Goal: Feedback & Contribution: Contribute content

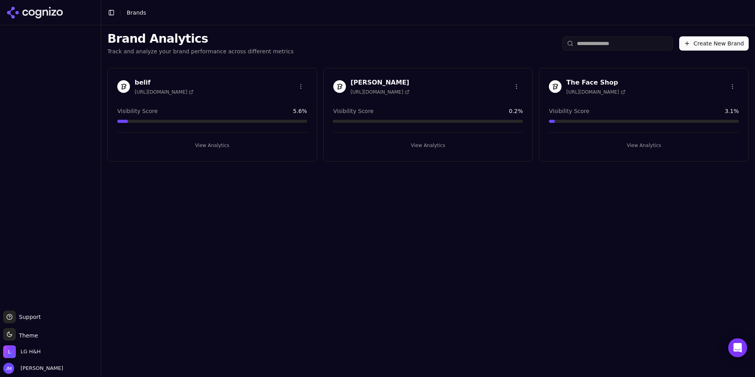
click at [385, 101] on div "[PERSON_NAME] [URL][DOMAIN_NAME] Visibility Score 0.2 % View Analytics" at bounding box center [428, 115] width 210 height 94
click at [353, 86] on h3 "[PERSON_NAME]" at bounding box center [380, 82] width 59 height 9
click at [518, 85] on html "Support Support Toggle theme Theme LG H&H [PERSON_NAME] Toggle Sidebar Brands B…" at bounding box center [377, 188] width 755 height 377
click at [486, 84] on html "Support Support Toggle theme Theme LG H&H [PERSON_NAME] Toggle Sidebar Brands B…" at bounding box center [377, 188] width 755 height 377
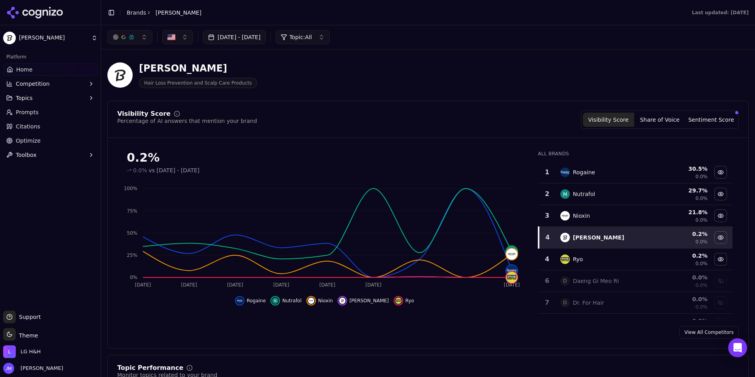
click at [64, 114] on link "Prompts" at bounding box center [50, 112] width 94 height 13
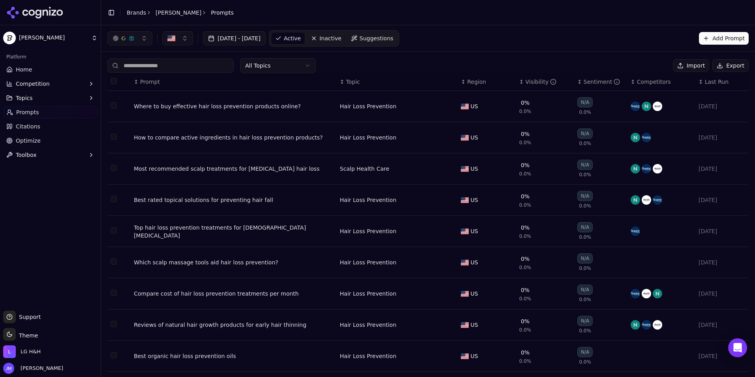
click at [113, 83] on button "Select all rows" at bounding box center [114, 81] width 6 height 6
click at [115, 82] on button "Select all rows" at bounding box center [114, 81] width 6 height 6
click at [209, 65] on input at bounding box center [170, 65] width 126 height 14
click at [721, 43] on button "Add Prompt" at bounding box center [724, 38] width 50 height 13
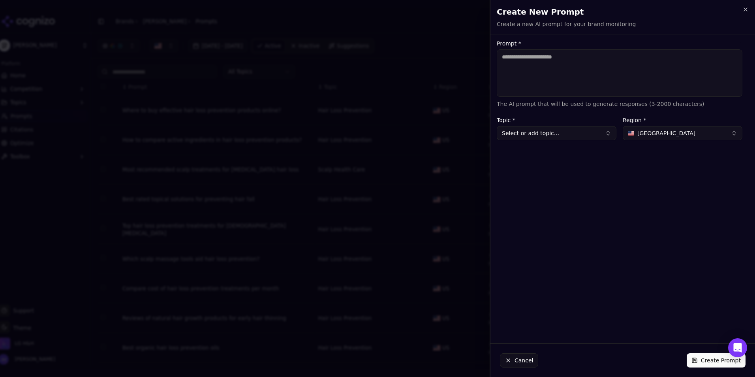
click at [519, 132] on button "Select or add topic..." at bounding box center [557, 133] width 120 height 14
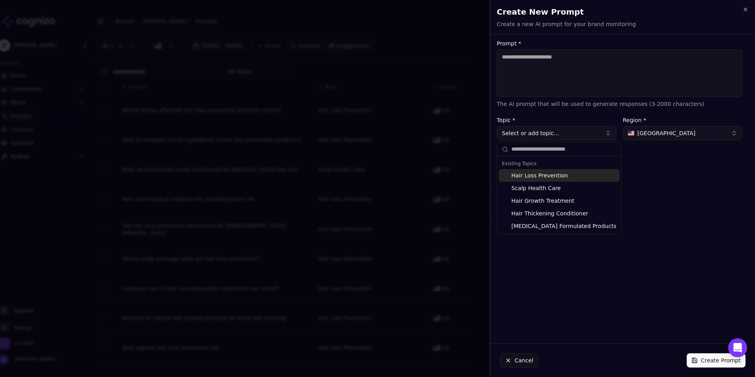
click at [534, 174] on div "Hair Loss Prevention" at bounding box center [559, 175] width 121 height 13
type input "**********"
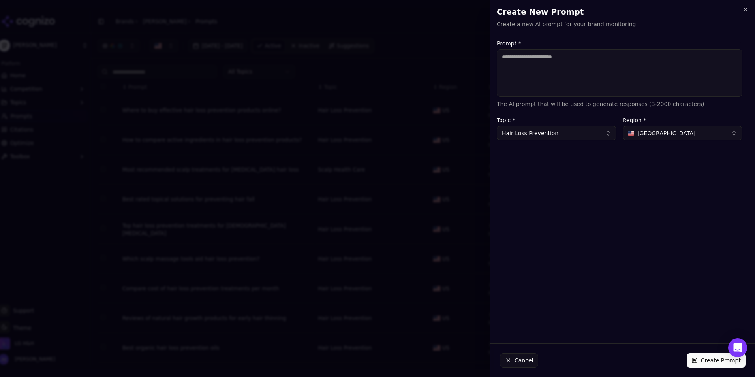
click at [538, 87] on textarea "Prompt *" at bounding box center [620, 72] width 246 height 47
type textarea "**********"
click at [712, 363] on button "Create Prompt" at bounding box center [716, 360] width 59 height 14
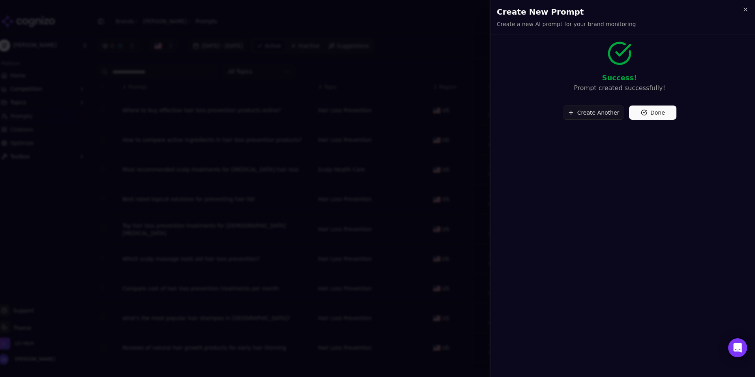
click at [594, 119] on button "Create Another" at bounding box center [594, 112] width 62 height 14
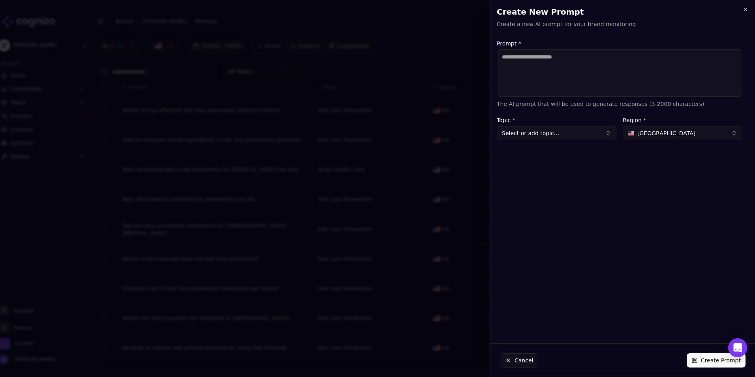
click at [568, 75] on textarea "Prompt *" at bounding box center [620, 72] width 246 height 47
paste textarea "**********"
click at [558, 56] on textarea "**********" at bounding box center [620, 72] width 246 height 47
drag, startPoint x: 572, startPoint y: 57, endPoint x: 688, endPoint y: 58, distance: 115.7
click at [688, 58] on textarea "**********" at bounding box center [620, 72] width 246 height 47
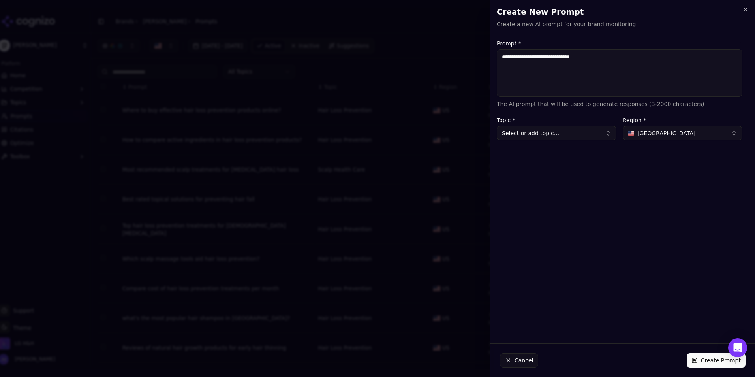
type textarea "**********"
click at [711, 358] on button "Create Prompt" at bounding box center [716, 360] width 59 height 14
click at [586, 135] on button "Select or add topic..." at bounding box center [557, 133] width 120 height 14
type input "**********"
click at [567, 175] on div "Create " korean hair shampoo "" at bounding box center [549, 175] width 100 height 13
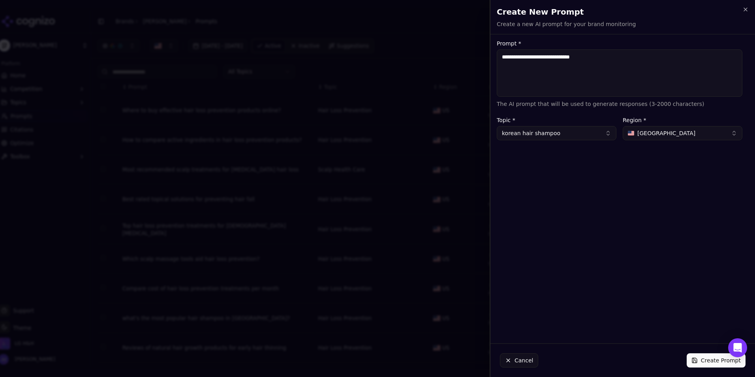
click at [712, 353] on div "Cancel Create Prompt" at bounding box center [622, 360] width 265 height 33
click at [710, 357] on button "Create Prompt" at bounding box center [716, 360] width 59 height 14
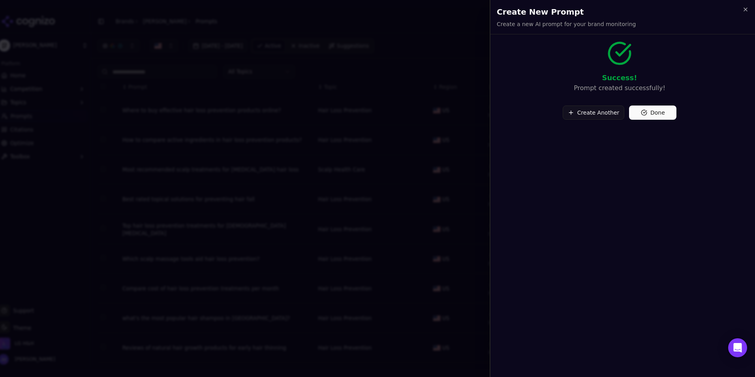
click at [601, 112] on button "Create Another" at bounding box center [594, 112] width 62 height 14
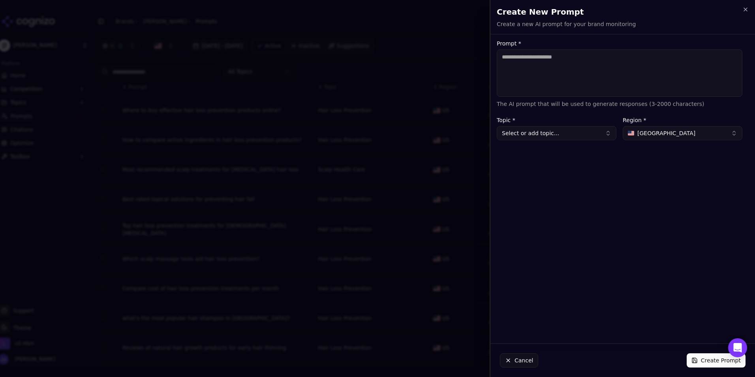
click at [565, 79] on textarea "Prompt *" at bounding box center [620, 72] width 246 height 47
type textarea "**********"
click at [530, 135] on button "Select or add topic..." at bounding box center [557, 133] width 120 height 14
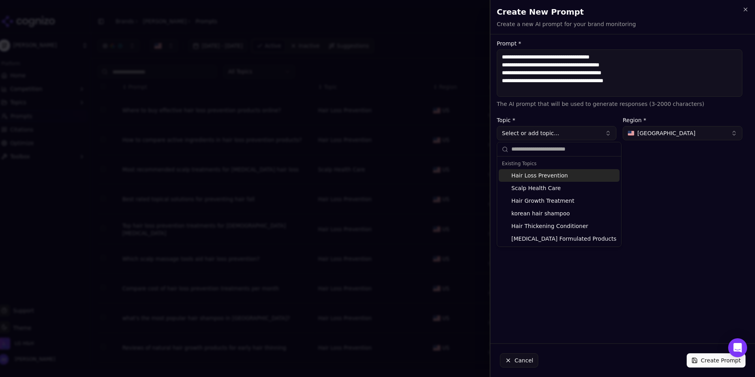
click at [577, 179] on div "Hair Loss Prevention" at bounding box center [559, 175] width 121 height 13
type input "**********"
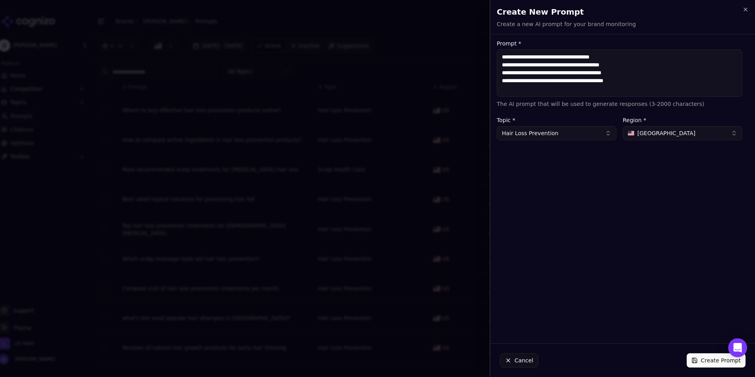
click at [716, 359] on button "Create Prompt" at bounding box center [716, 360] width 59 height 14
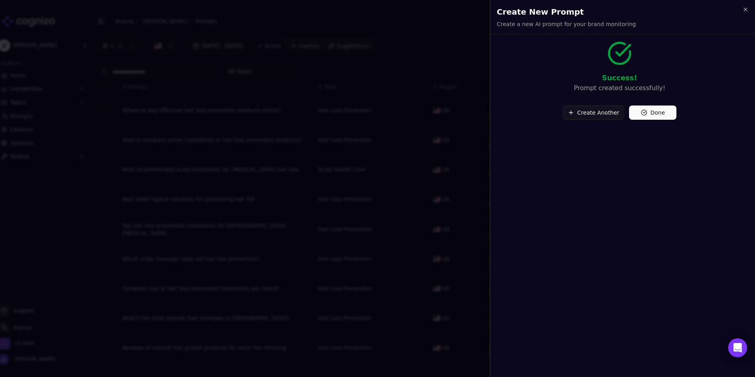
click at [652, 112] on button "Done" at bounding box center [652, 112] width 47 height 14
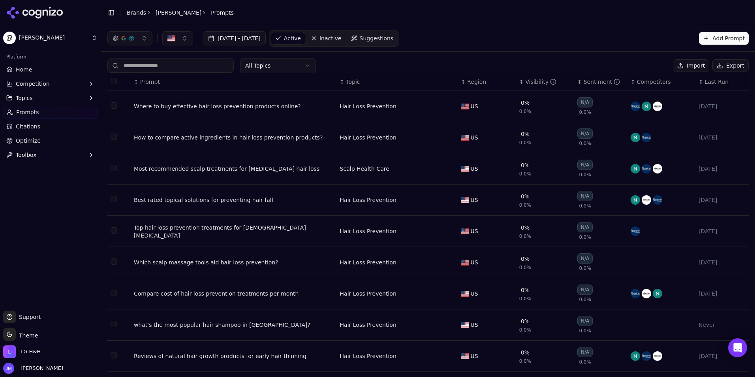
scroll to position [51, 0]
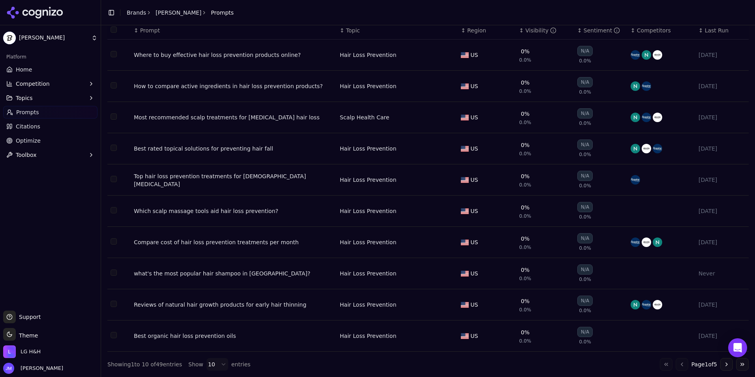
click at [736, 364] on button "Go to last page" at bounding box center [742, 364] width 13 height 13
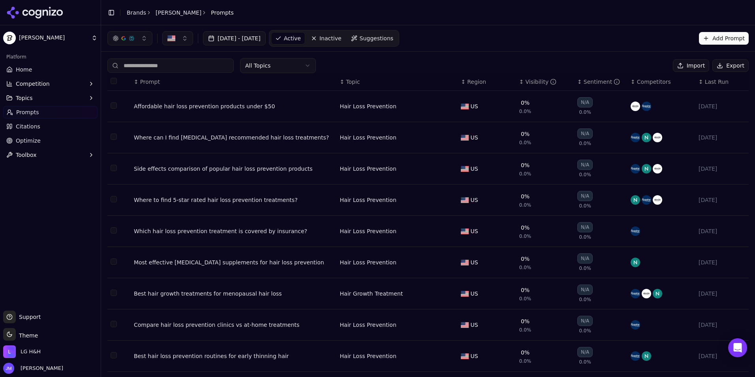
scroll to position [20, 0]
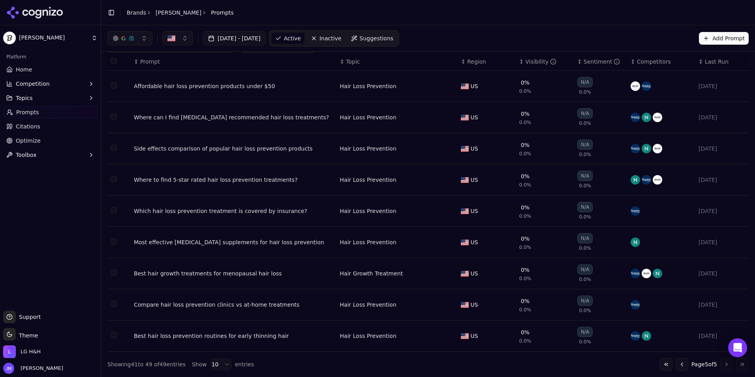
click at [677, 364] on button "Go to previous page" at bounding box center [682, 364] width 13 height 13
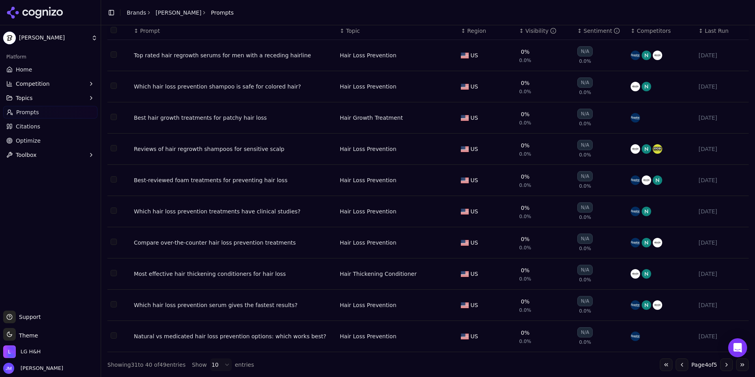
scroll to position [51, 0]
click at [678, 366] on button "Go to previous page" at bounding box center [682, 364] width 13 height 13
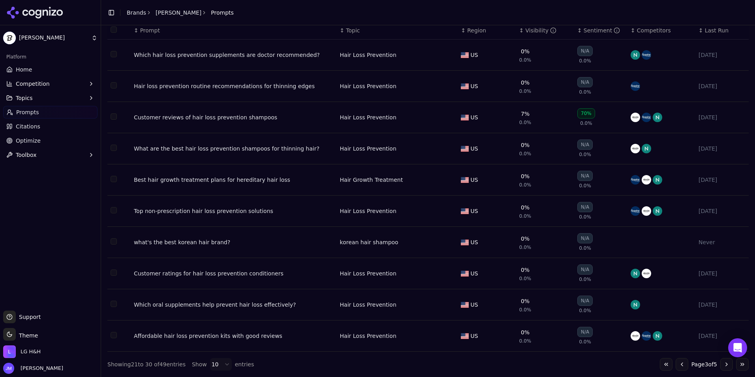
click at [677, 366] on button "Go to previous page" at bounding box center [682, 364] width 13 height 13
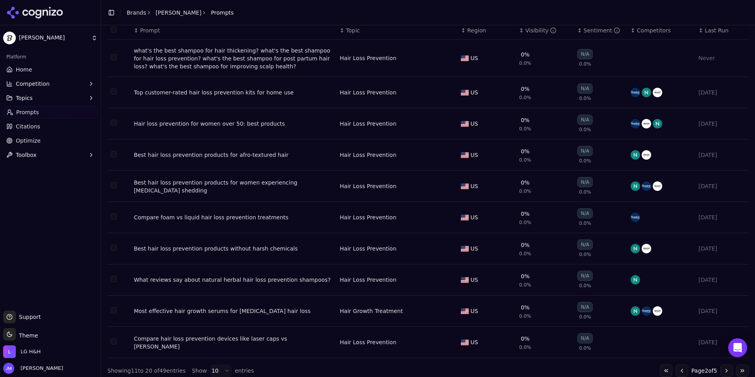
drag, startPoint x: 110, startPoint y: 59, endPoint x: 114, endPoint y: 60, distance: 4.1
click at [111, 60] on td "Data table" at bounding box center [118, 58] width 23 height 38
click at [114, 59] on button "Select row 11" at bounding box center [114, 57] width 6 height 6
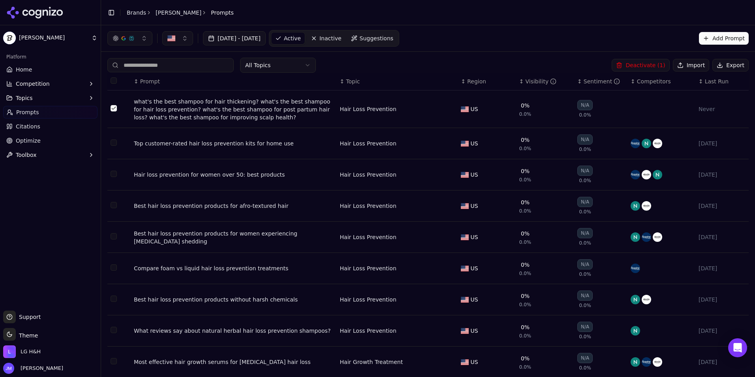
scroll to position [0, 0]
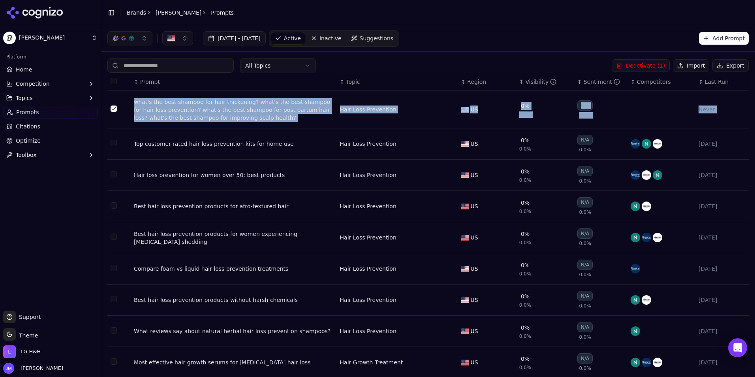
drag, startPoint x: 125, startPoint y: 99, endPoint x: 247, endPoint y: 129, distance: 125.8
click at [247, 129] on tbody "what's the best shampoo for hair thickening? what's the best shampoo for hair l…" at bounding box center [427, 250] width 641 height 318
copy tbody "what's the best shampoo for hair thickening? what's the best shampoo for hair l…"
click at [712, 35] on button "Add Prompt" at bounding box center [724, 38] width 50 height 13
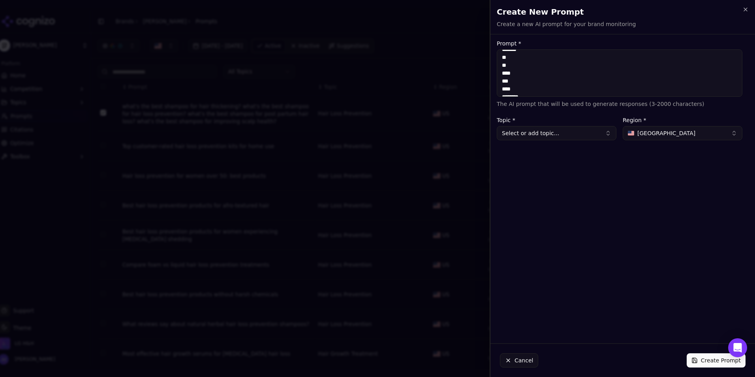
scroll to position [62, 0]
drag, startPoint x: 569, startPoint y: 72, endPoint x: 576, endPoint y: 109, distance: 36.9
click at [576, 109] on form "**********" at bounding box center [620, 91] width 246 height 100
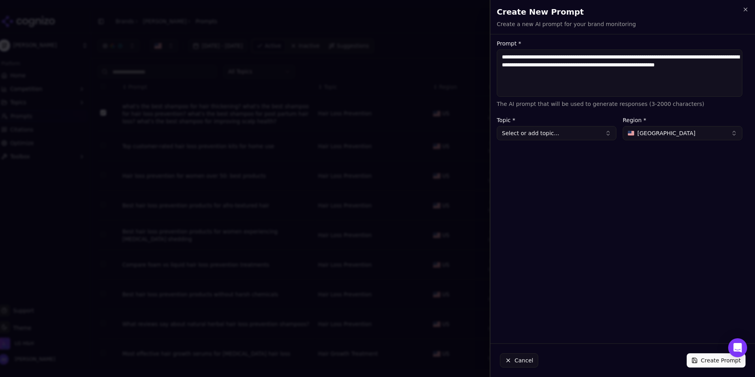
scroll to position [0, 0]
drag, startPoint x: 613, startPoint y: 56, endPoint x: 627, endPoint y: 86, distance: 32.9
click at [627, 86] on textarea "**********" at bounding box center [620, 72] width 246 height 47
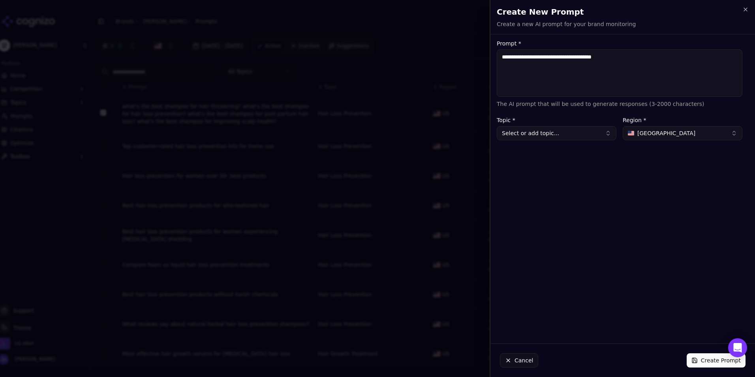
type textarea "**********"
click at [577, 137] on button "Select or add topic..." at bounding box center [557, 133] width 120 height 14
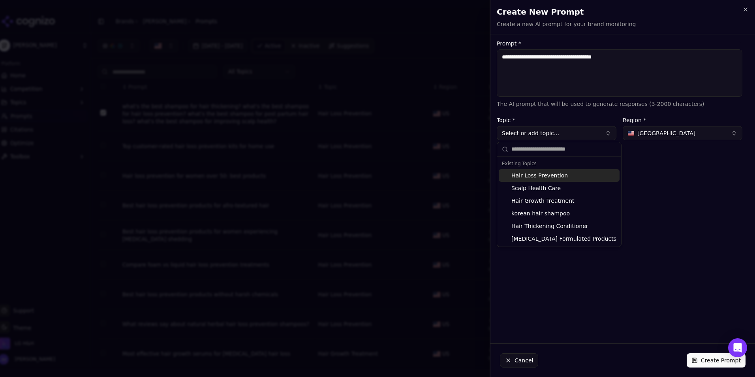
click at [549, 175] on div "Hair Loss Prevention" at bounding box center [559, 175] width 121 height 13
type input "**********"
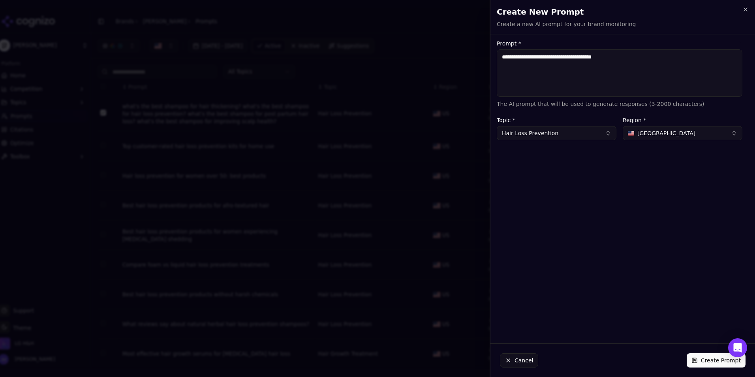
click at [715, 361] on button "Create Prompt" at bounding box center [716, 360] width 59 height 14
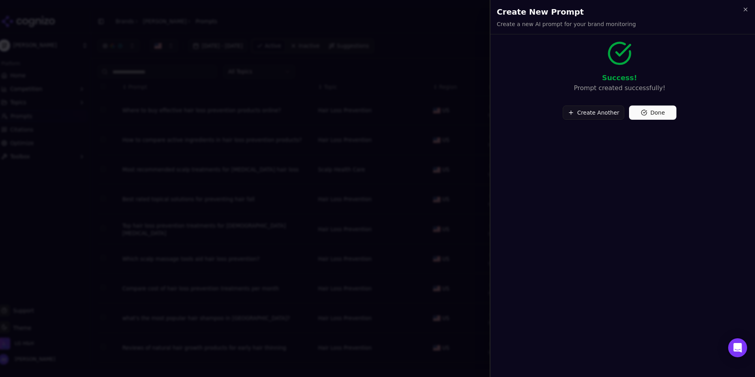
click at [595, 112] on button "Create Another" at bounding box center [594, 112] width 62 height 14
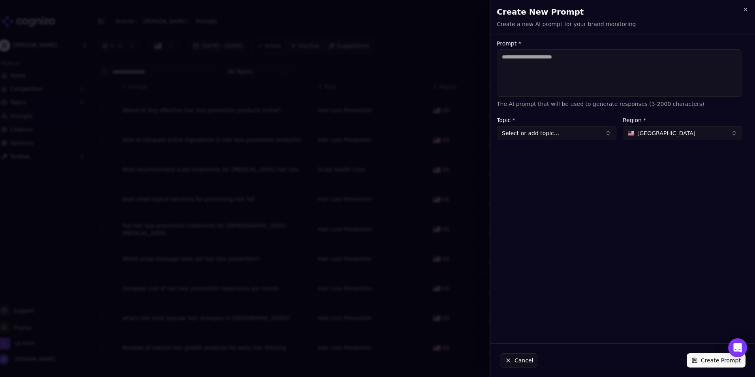
click at [590, 89] on textarea "Prompt *" at bounding box center [620, 72] width 246 height 47
paste textarea "**********"
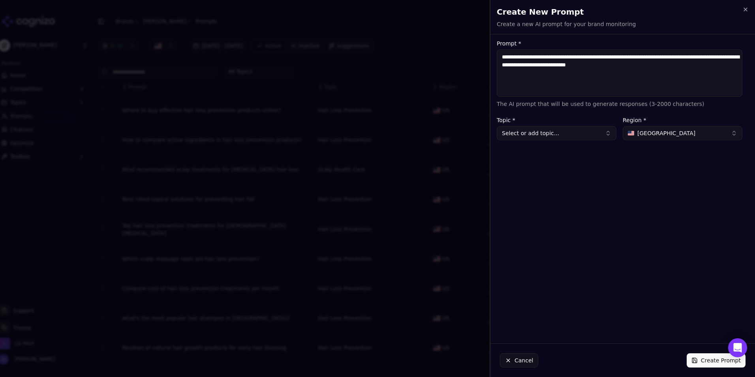
drag, startPoint x: 624, startPoint y: 57, endPoint x: 661, endPoint y: 86, distance: 47.0
click at [661, 86] on textarea "**********" at bounding box center [620, 72] width 246 height 47
type textarea "**********"
click at [565, 129] on button "Select or add topic..." at bounding box center [557, 133] width 120 height 14
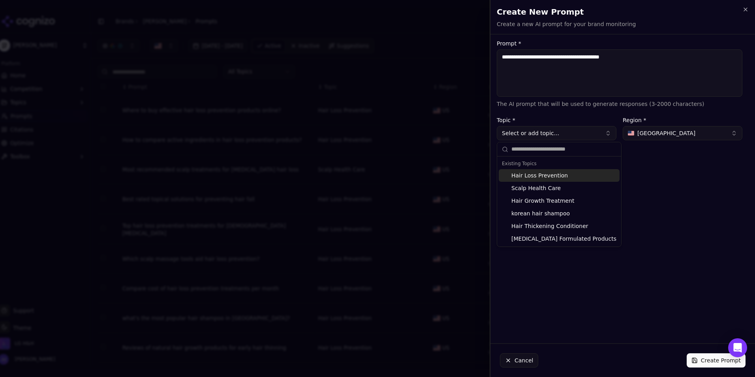
click at [565, 175] on div "Hair Loss Prevention" at bounding box center [559, 175] width 121 height 13
type input "**********"
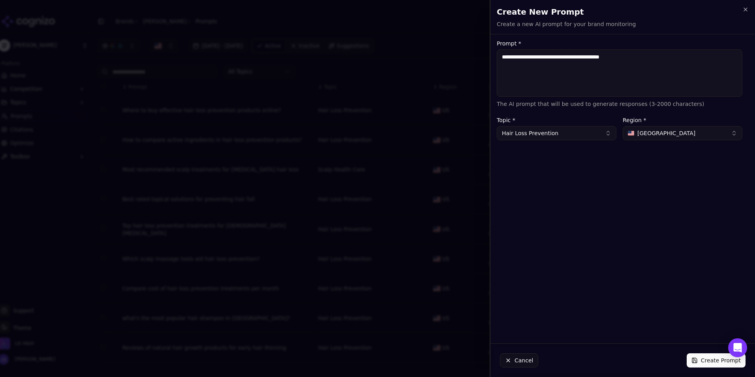
click at [716, 357] on button "Create Prompt" at bounding box center [716, 360] width 59 height 14
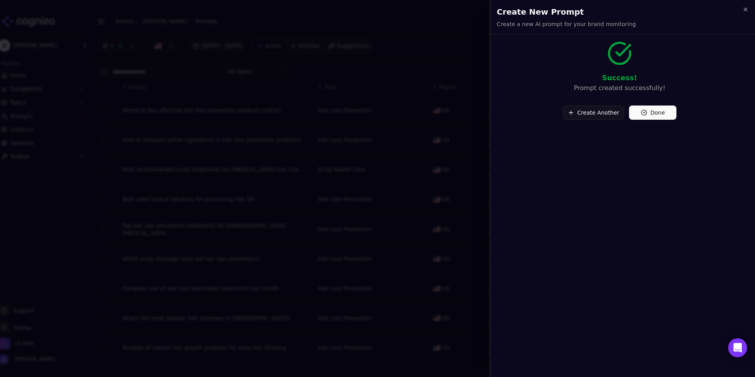
click at [602, 117] on button "Create Another" at bounding box center [594, 112] width 62 height 14
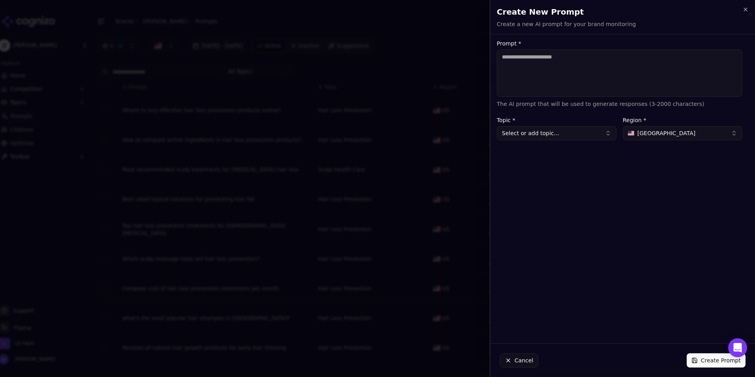
click at [617, 78] on textarea "Prompt *" at bounding box center [620, 72] width 246 height 47
paste textarea "**********"
click at [504, 56] on textarea "**********" at bounding box center [620, 72] width 246 height 47
drag, startPoint x: 628, startPoint y: 56, endPoint x: 657, endPoint y: 107, distance: 59.1
click at [657, 107] on div "**********" at bounding box center [620, 74] width 246 height 67
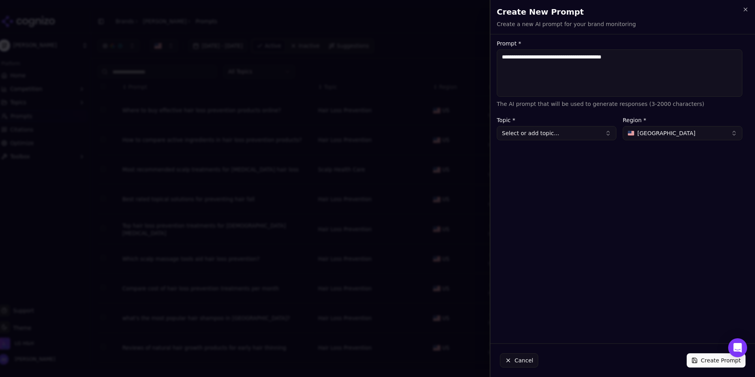
type textarea "**********"
click at [575, 133] on button "Select or add topic..." at bounding box center [557, 133] width 120 height 14
type input "**********"
click at [569, 179] on div "Create " post partum hairloss "" at bounding box center [548, 175] width 98 height 13
click at [543, 133] on button "post partum hairloss" at bounding box center [557, 133] width 120 height 14
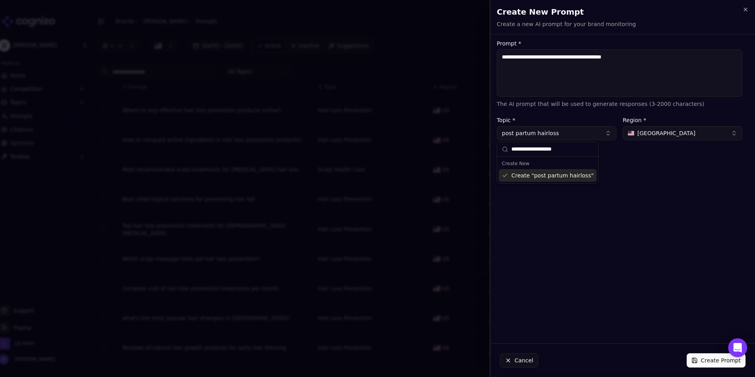
click at [552, 150] on input "**********" at bounding box center [552, 149] width 82 height 16
type input "**********"
click at [656, 195] on div "**********" at bounding box center [619, 189] width 258 height 296
click at [716, 359] on button "Create Prompt" at bounding box center [716, 360] width 59 height 14
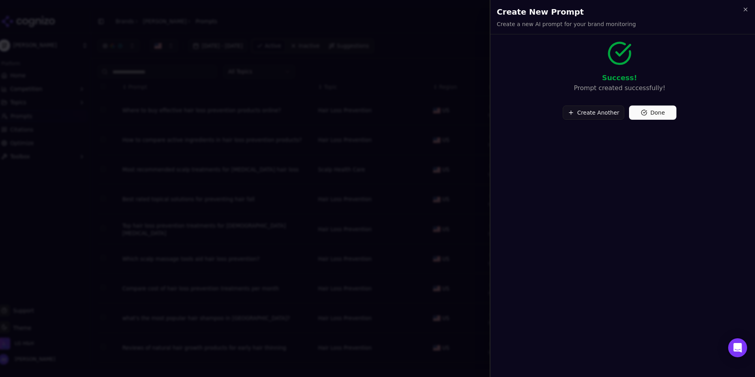
click at [575, 108] on button "Create Another" at bounding box center [594, 112] width 62 height 14
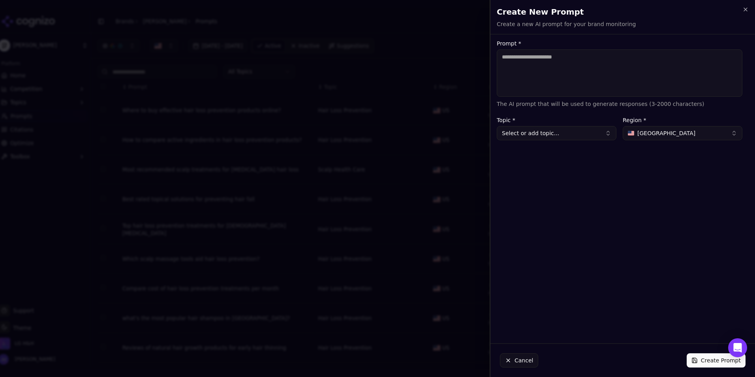
click at [564, 81] on textarea "Prompt *" at bounding box center [620, 72] width 246 height 47
paste textarea "**********"
type textarea "**********"
click at [568, 139] on button "Select or add topic..." at bounding box center [557, 133] width 120 height 14
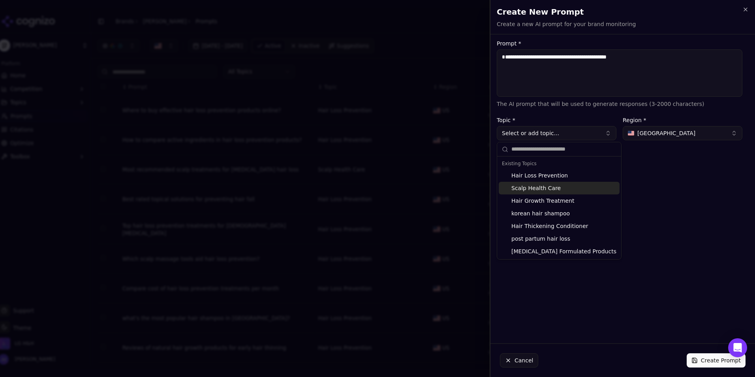
click at [562, 190] on div "Scalp Health Care" at bounding box center [559, 188] width 121 height 13
type input "**********"
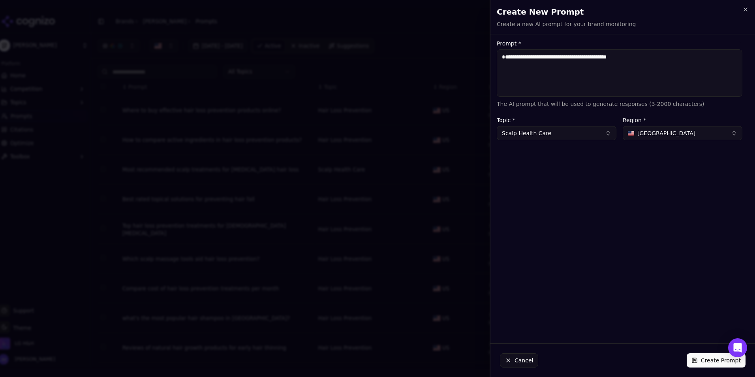
click at [702, 357] on button "Create Prompt" at bounding box center [716, 360] width 59 height 14
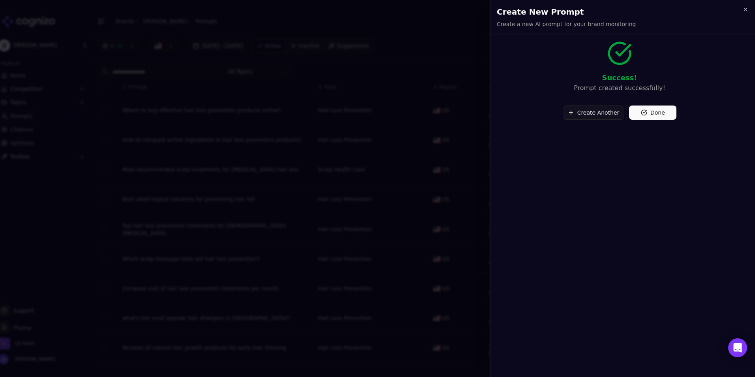
click at [611, 110] on button "Create Another" at bounding box center [594, 112] width 62 height 14
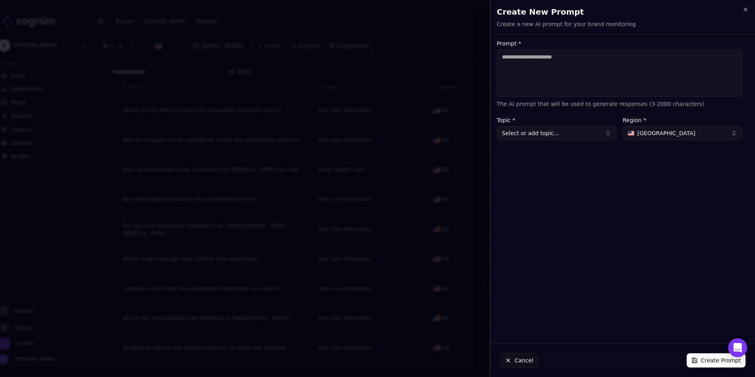
click at [584, 75] on textarea "Prompt *" at bounding box center [620, 72] width 246 height 47
click at [576, 139] on button "Select or add topic..." at bounding box center [557, 133] width 120 height 14
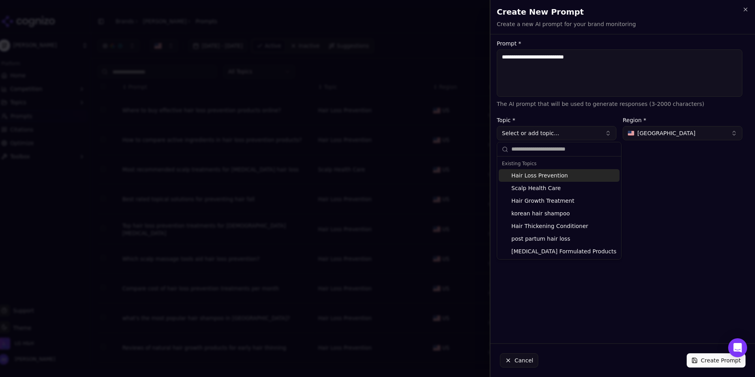
click at [631, 41] on label "Prompt *" at bounding box center [620, 44] width 246 height 6
click at [631, 49] on textarea "**********" at bounding box center [620, 72] width 246 height 47
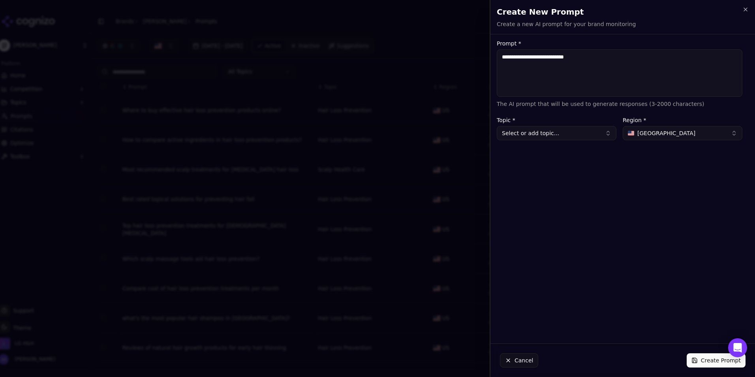
click at [620, 62] on textarea "**********" at bounding box center [620, 72] width 246 height 47
click at [575, 125] on div "Topic * Select or add topic..." at bounding box center [557, 128] width 120 height 23
click at [581, 128] on button "Select or add topic..." at bounding box center [557, 133] width 120 height 14
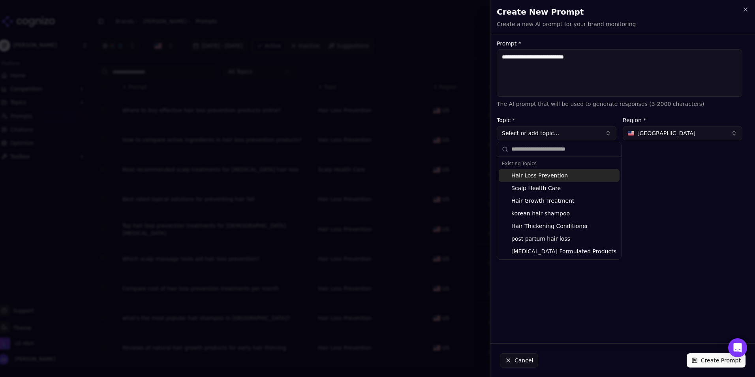
click at [570, 86] on textarea "**********" at bounding box center [620, 72] width 246 height 47
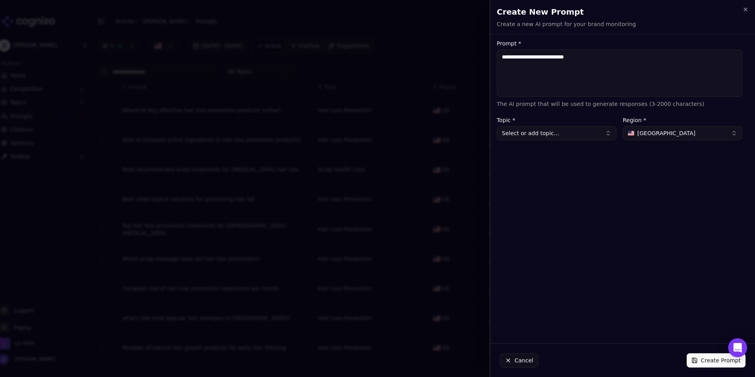
drag, startPoint x: 569, startPoint y: 56, endPoint x: 557, endPoint y: 56, distance: 12.6
click at [557, 56] on textarea "**********" at bounding box center [620, 72] width 246 height 47
click at [598, 63] on textarea "**********" at bounding box center [620, 72] width 246 height 47
click at [502, 57] on textarea "**********" at bounding box center [620, 72] width 246 height 47
click at [603, 60] on textarea "**********" at bounding box center [620, 72] width 246 height 47
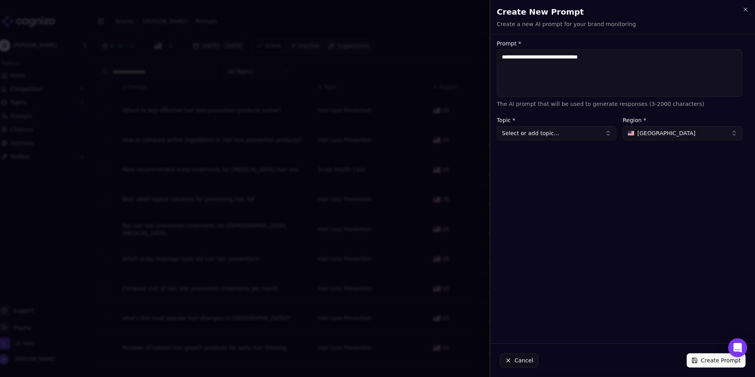
type textarea "**********"
click at [594, 132] on button "Select or add topic..." at bounding box center [557, 133] width 120 height 14
click at [547, 178] on div "Hair Growth Treatment" at bounding box center [538, 175] width 79 height 13
type input "**********"
click at [712, 363] on button "Create Prompt" at bounding box center [716, 360] width 59 height 14
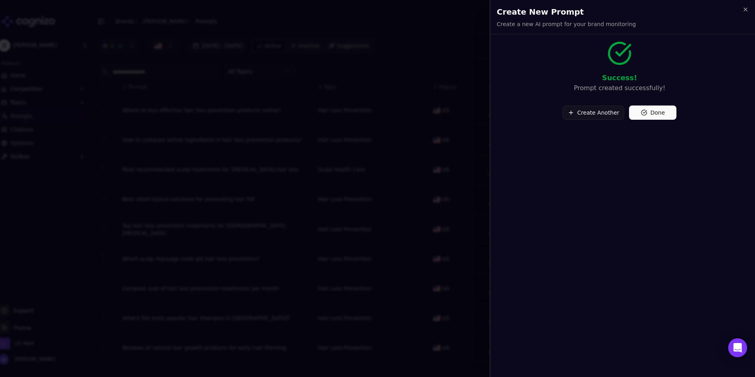
click at [607, 110] on button "Create Another" at bounding box center [594, 112] width 62 height 14
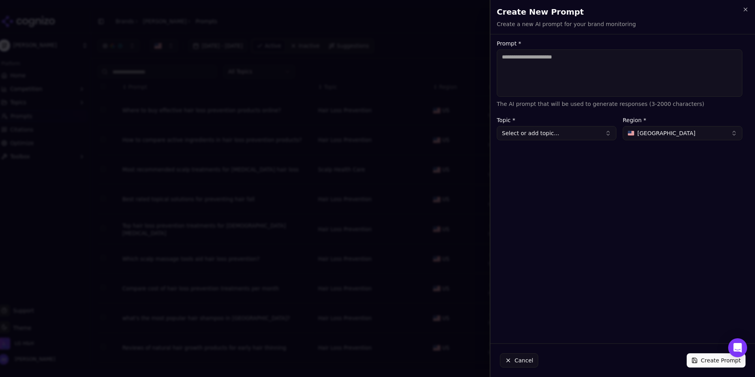
click at [562, 63] on textarea "Prompt *" at bounding box center [620, 72] width 246 height 47
drag, startPoint x: 554, startPoint y: 60, endPoint x: 576, endPoint y: 58, distance: 22.1
click at [576, 58] on textarea "**********" at bounding box center [620, 72] width 246 height 47
click at [608, 56] on textarea "**********" at bounding box center [620, 72] width 246 height 47
type textarea "**********"
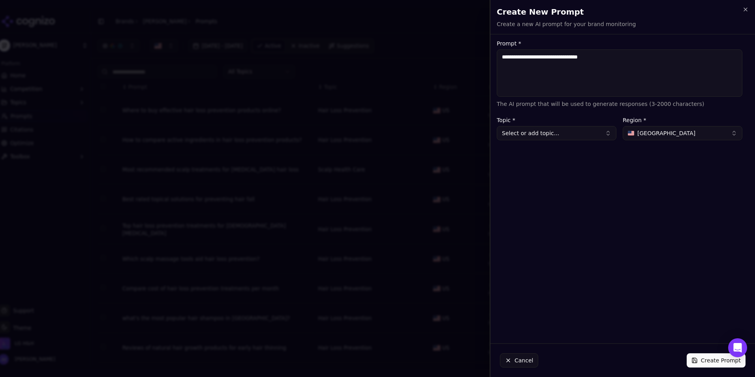
click at [564, 130] on button "Select or add topic..." at bounding box center [557, 133] width 120 height 14
type input "*"
type input "**********"
click at [568, 178] on div "Create " Women's hair treatment "" at bounding box center [553, 175] width 108 height 13
click at [624, 81] on textarea "**********" at bounding box center [620, 72] width 246 height 47
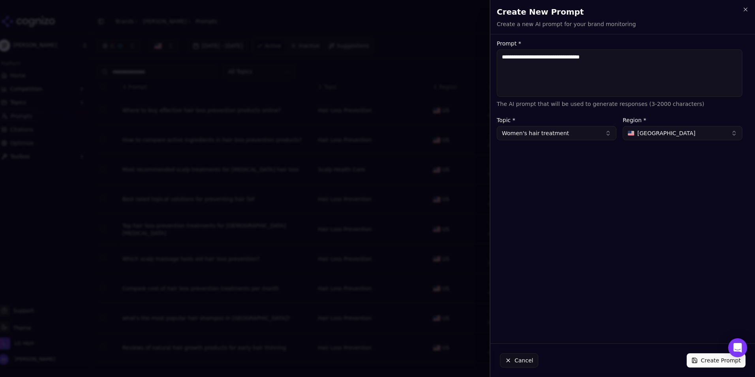
type textarea "**********"
click at [697, 361] on button "Create Prompt" at bounding box center [716, 360] width 59 height 14
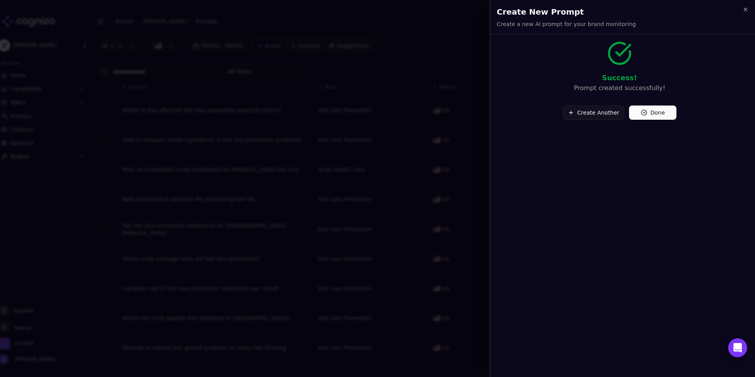
click at [607, 114] on button "Create Another" at bounding box center [594, 112] width 62 height 14
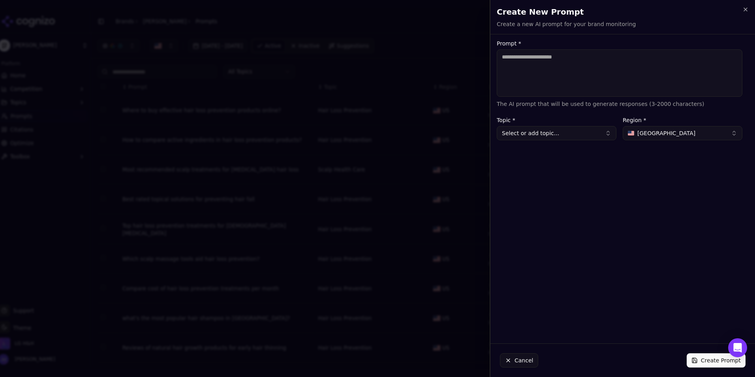
click at [599, 79] on textarea "Prompt *" at bounding box center [620, 72] width 246 height 47
type textarea "**********"
click at [577, 128] on button "Select or add topic..." at bounding box center [557, 133] width 120 height 14
type input "**********"
click at [557, 176] on div "Create " Korean Hair Brand "" at bounding box center [545, 175] width 92 height 13
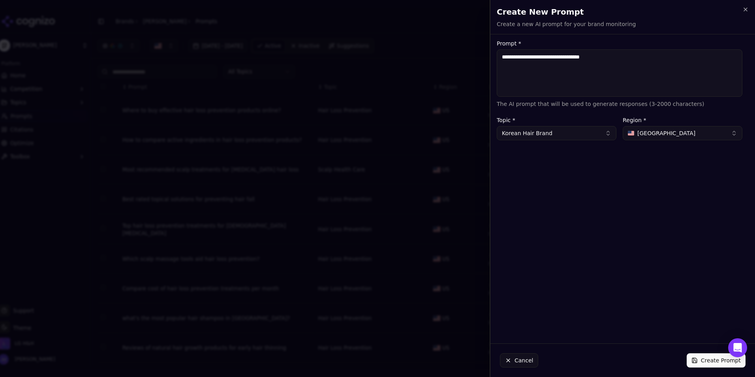
click at [703, 361] on button "Create Prompt" at bounding box center [716, 360] width 59 height 14
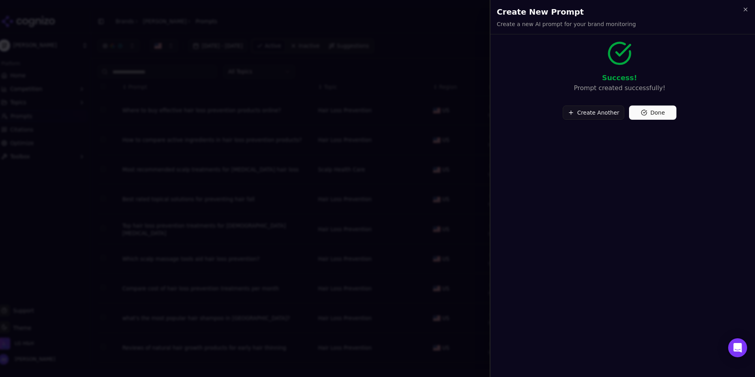
click at [654, 118] on button "Done" at bounding box center [652, 112] width 47 height 14
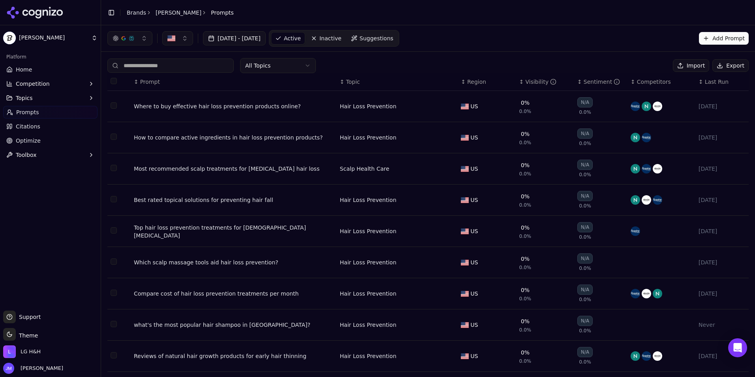
click at [394, 40] on span "Suggestions" at bounding box center [377, 38] width 34 height 8
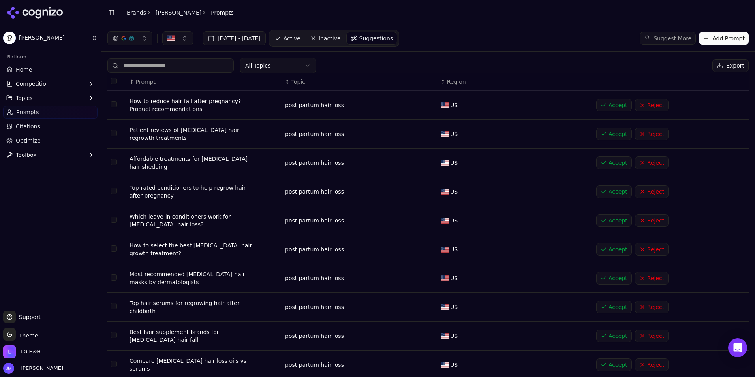
click at [117, 83] on th "Data table" at bounding box center [116, 82] width 19 height 18
click at [115, 82] on button "Select all rows" at bounding box center [114, 81] width 6 height 6
click at [111, 81] on button "Select all rows" at bounding box center [114, 81] width 6 height 6
click at [112, 83] on button "Select all rows" at bounding box center [114, 81] width 6 height 6
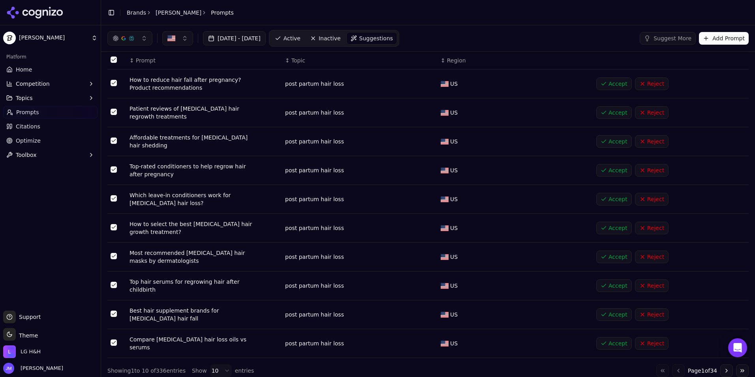
click at [117, 57] on th "Data table" at bounding box center [116, 61] width 19 height 18
click at [113, 61] on button "Select all rows" at bounding box center [114, 59] width 6 height 6
click at [118, 81] on td "Data table" at bounding box center [116, 84] width 19 height 29
click at [113, 85] on button "Select row 1" at bounding box center [114, 83] width 6 height 6
click at [112, 115] on td "Data table" at bounding box center [116, 112] width 19 height 29
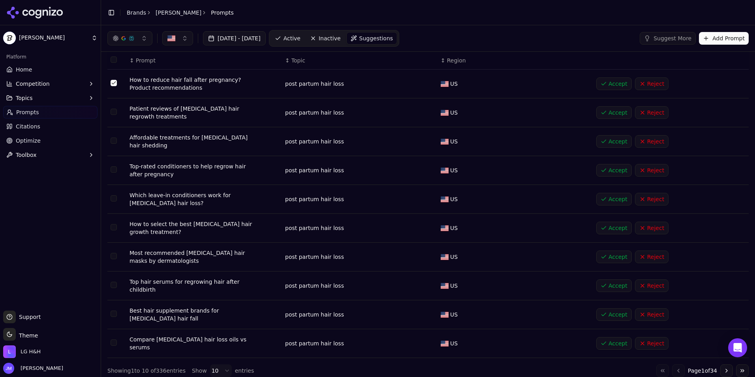
click at [111, 111] on button "Select row 2" at bounding box center [114, 112] width 6 height 6
click at [114, 142] on button "Select row 3" at bounding box center [114, 140] width 6 height 6
click at [112, 171] on button "Select row 4" at bounding box center [114, 169] width 6 height 6
click at [113, 195] on td "Data table" at bounding box center [116, 199] width 19 height 29
click at [118, 200] on td "Data table" at bounding box center [116, 199] width 19 height 29
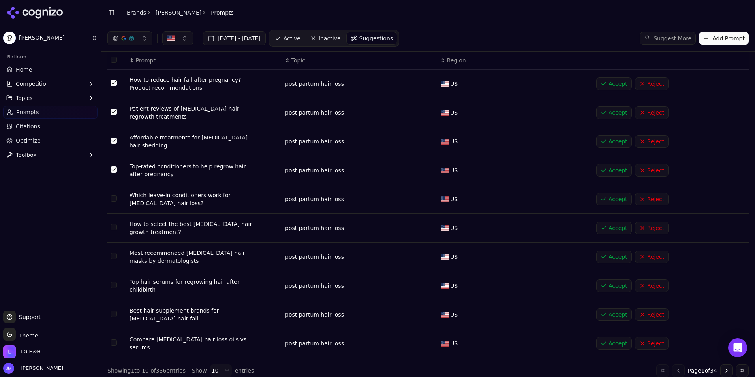
click at [114, 198] on button "Select row 5" at bounding box center [114, 198] width 6 height 6
click at [114, 226] on button "Select row 6" at bounding box center [114, 227] width 6 height 6
click at [111, 251] on td "Data table" at bounding box center [116, 256] width 19 height 29
click at [112, 200] on button "Select row 5" at bounding box center [114, 198] width 6 height 6
click at [114, 282] on button "Select row 8" at bounding box center [114, 285] width 6 height 6
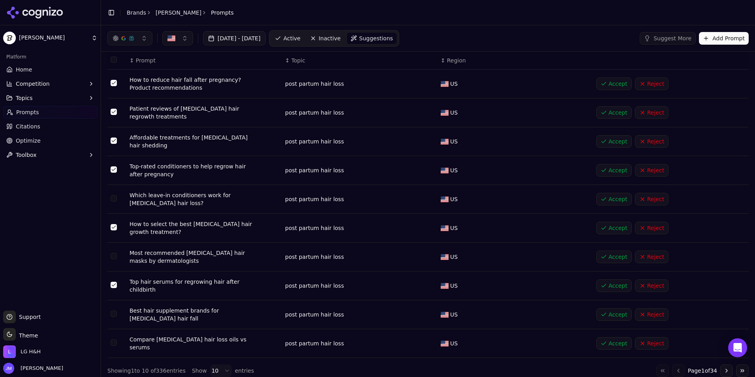
click at [114, 310] on button "Select row 9" at bounding box center [114, 313] width 6 height 6
click at [113, 339] on button "Select row 10" at bounding box center [114, 342] width 6 height 6
click at [710, 43] on button "Add Prompt" at bounding box center [724, 38] width 50 height 13
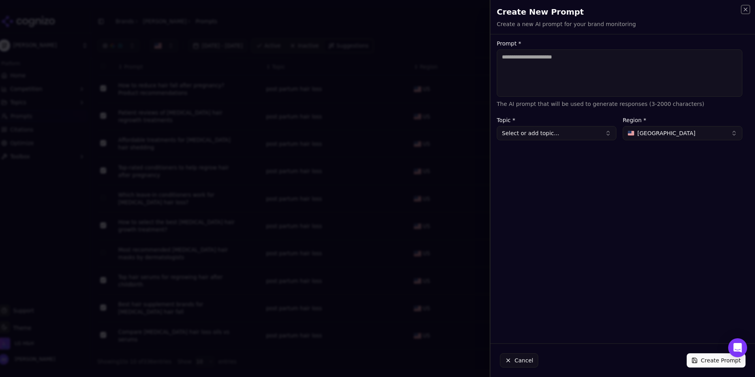
click at [748, 10] on icon "button" at bounding box center [745, 9] width 6 height 6
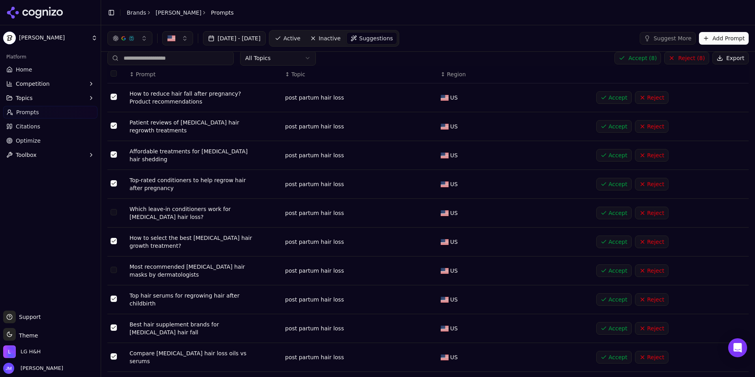
scroll to position [0, 0]
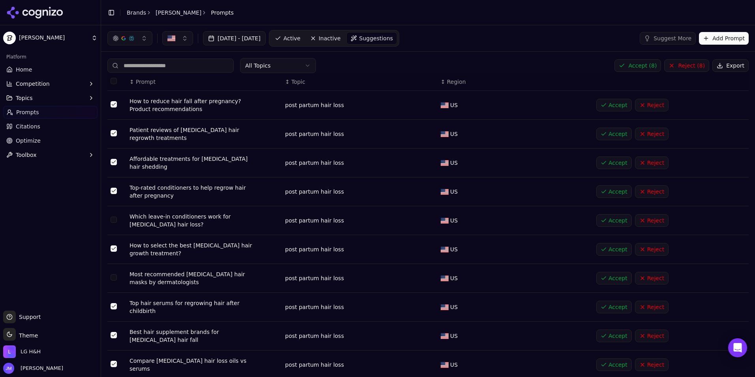
click at [644, 67] on button "Accept ( 8 )" at bounding box center [637, 65] width 47 height 13
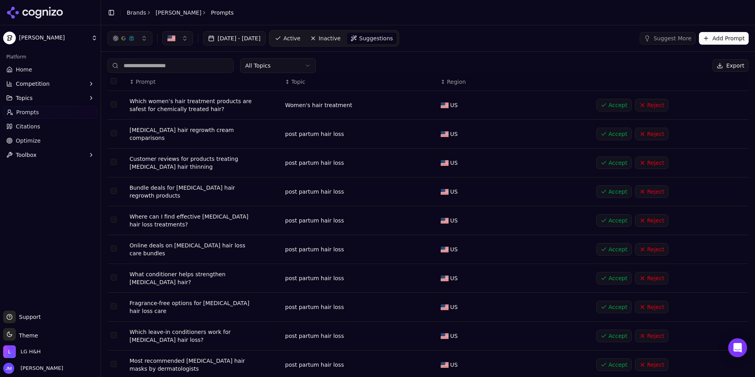
scroll to position [21, 0]
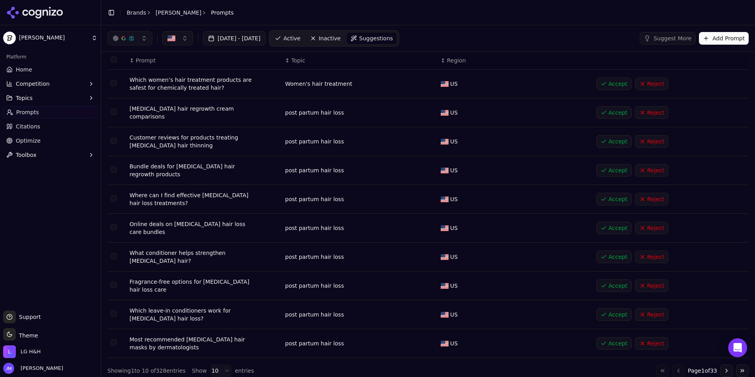
click at [115, 166] on button "Select row 4" at bounding box center [114, 169] width 6 height 6
click at [117, 199] on td "Data table" at bounding box center [116, 199] width 19 height 29
click at [113, 198] on button "Select row 5" at bounding box center [114, 198] width 6 height 6
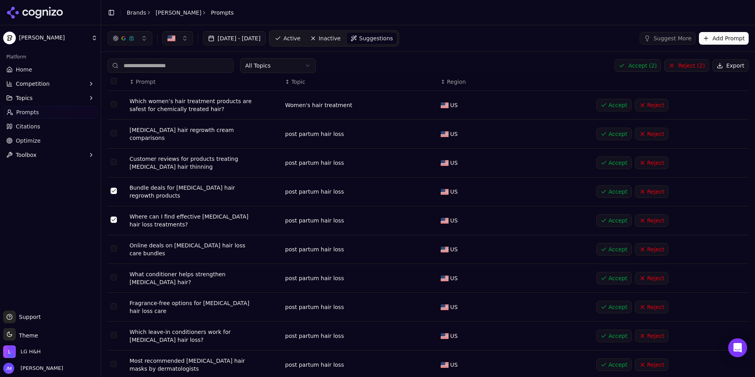
click at [636, 68] on button "Accept ( 2 )" at bounding box center [637, 65] width 47 height 13
click at [109, 139] on td "Data table" at bounding box center [116, 134] width 19 height 29
click at [114, 130] on td "Data table" at bounding box center [116, 134] width 19 height 29
click at [113, 134] on button "Select row 2" at bounding box center [114, 133] width 6 height 6
click at [651, 62] on button "Accept ( 1 )" at bounding box center [637, 65] width 47 height 13
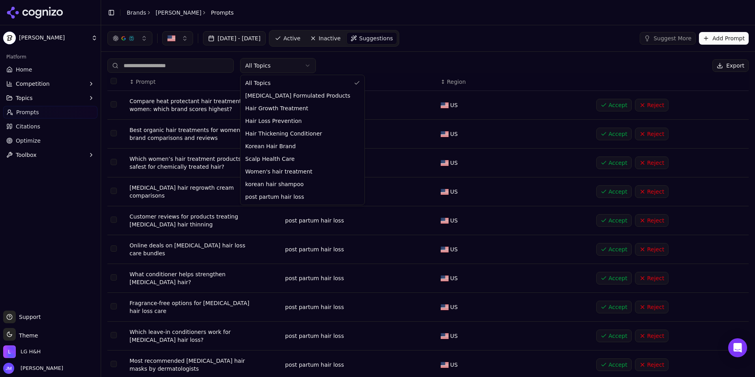
click at [263, 67] on html "[PERSON_NAME] Platform Home Competition Topics Prompts Citations Optimize Toolb…" at bounding box center [377, 188] width 755 height 377
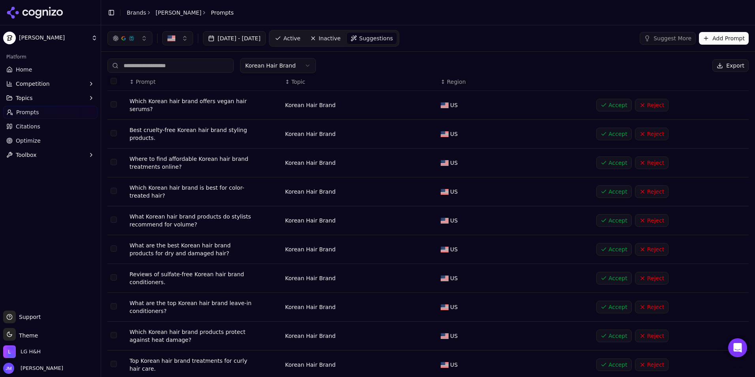
click at [115, 79] on button "Select all rows" at bounding box center [114, 81] width 6 height 6
click at [115, 105] on button "Select row 1" at bounding box center [114, 104] width 6 height 6
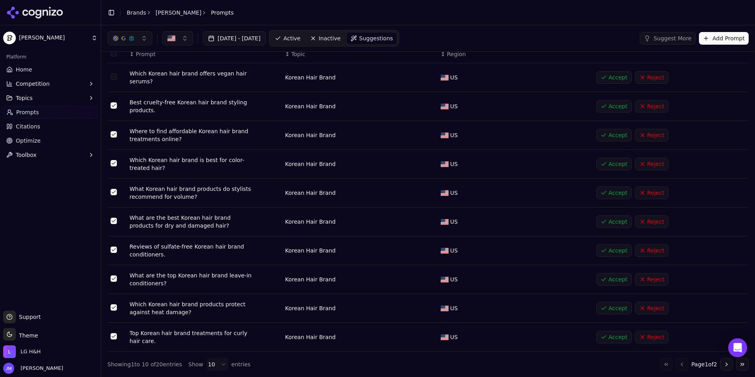
click at [714, 40] on button "Add Prompt" at bounding box center [724, 38] width 50 height 13
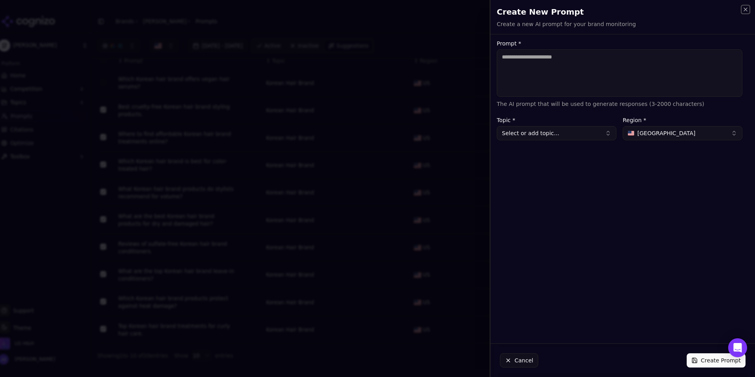
click at [747, 7] on icon "button" at bounding box center [745, 9] width 6 height 6
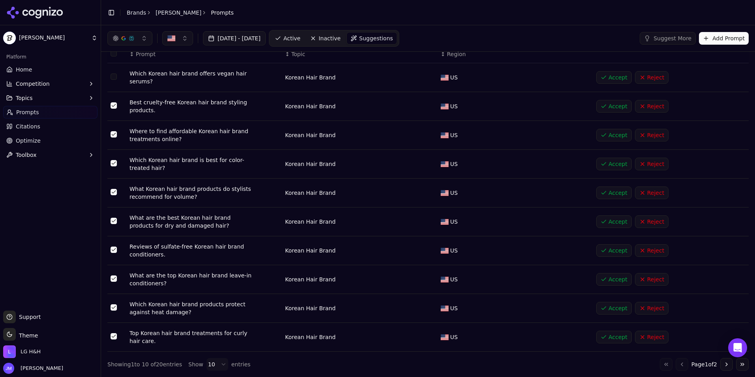
click at [301, 39] on span "Active" at bounding box center [292, 38] width 17 height 8
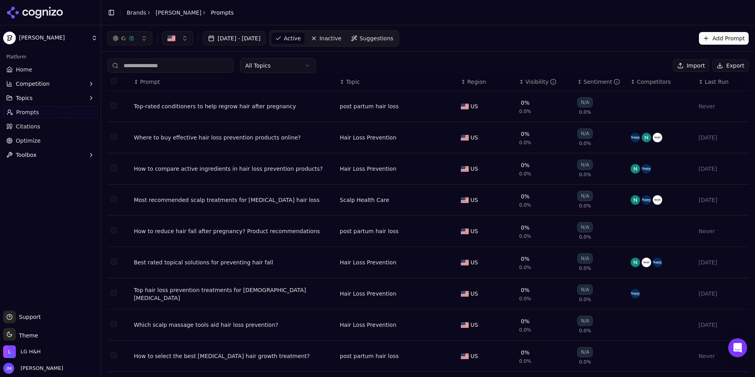
click at [117, 81] on th "Data table" at bounding box center [118, 82] width 23 height 18
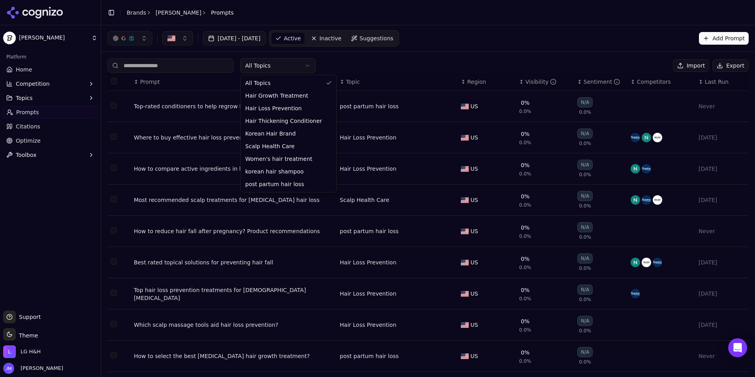
click at [263, 64] on html "[PERSON_NAME] Platform Home Competition Topics Prompts Citations Optimize Toolb…" at bounding box center [377, 188] width 755 height 377
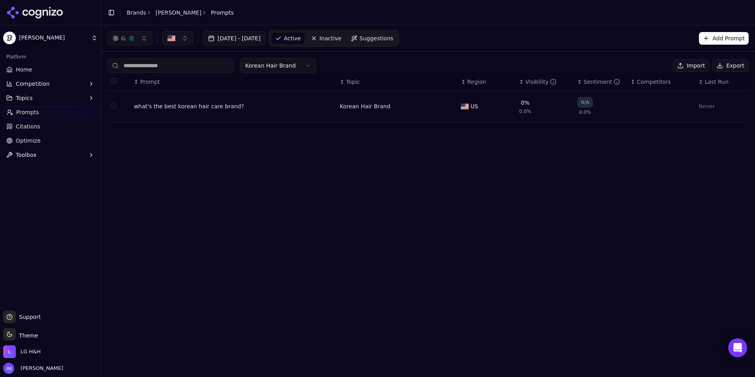
click at [113, 106] on button "Select row 1" at bounding box center [114, 105] width 6 height 6
click at [117, 103] on button "Select row 1" at bounding box center [114, 105] width 6 height 6
click at [398, 43] on link "Suggestions" at bounding box center [372, 38] width 51 height 13
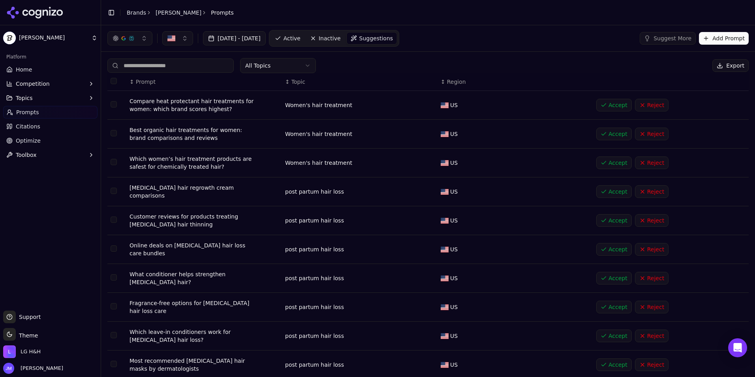
click at [269, 60] on html "[PERSON_NAME] Platform Home Competition Topics Prompts Citations Optimize Toolb…" at bounding box center [377, 188] width 755 height 377
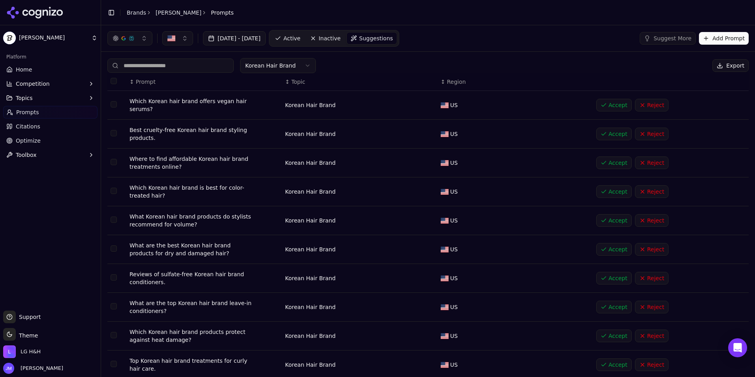
click at [113, 80] on button "Select all rows" at bounding box center [114, 81] width 6 height 6
click at [636, 67] on button "Accept ( 20 )" at bounding box center [633, 65] width 50 height 13
click at [605, 105] on button "Accept" at bounding box center [614, 105] width 36 height 13
click at [605, 131] on button "Accept" at bounding box center [614, 134] width 36 height 13
click at [603, 161] on button "Accept" at bounding box center [614, 162] width 36 height 13
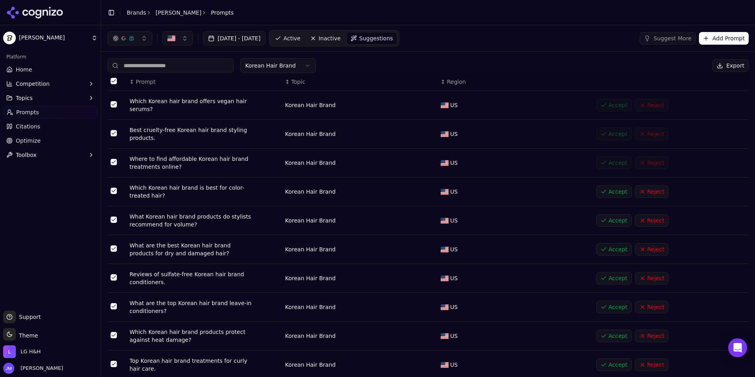
scroll to position [28, 0]
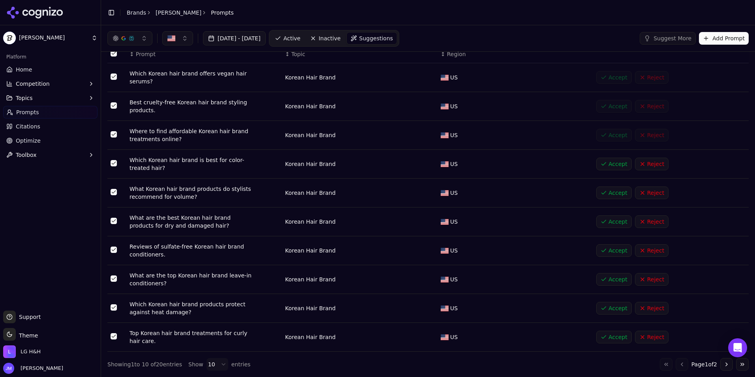
click at [605, 163] on button "Accept" at bounding box center [614, 164] width 36 height 13
click at [601, 195] on button "Accept" at bounding box center [614, 192] width 36 height 13
click at [603, 221] on button "Accept" at bounding box center [614, 221] width 36 height 13
click at [601, 253] on button "Accept" at bounding box center [614, 250] width 36 height 13
click at [606, 276] on button "Accept" at bounding box center [614, 279] width 36 height 13
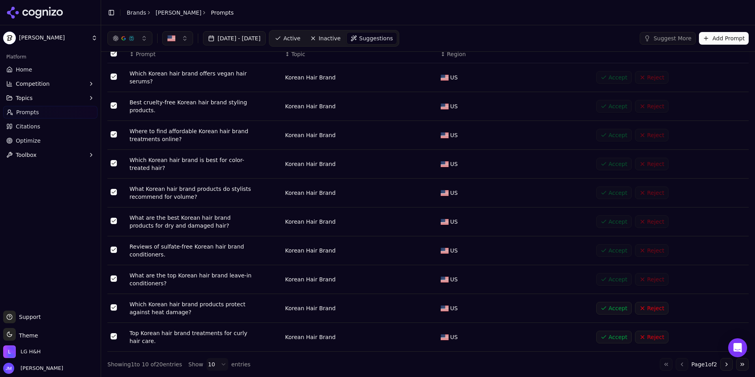
click at [606, 308] on button "Accept" at bounding box center [614, 308] width 36 height 13
click at [609, 334] on button "Accept" at bounding box center [614, 337] width 36 height 13
click at [722, 364] on button "Go to next page" at bounding box center [726, 364] width 13 height 13
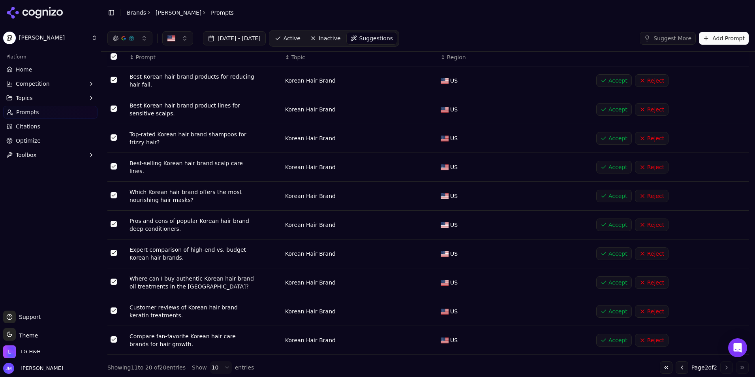
scroll to position [0, 0]
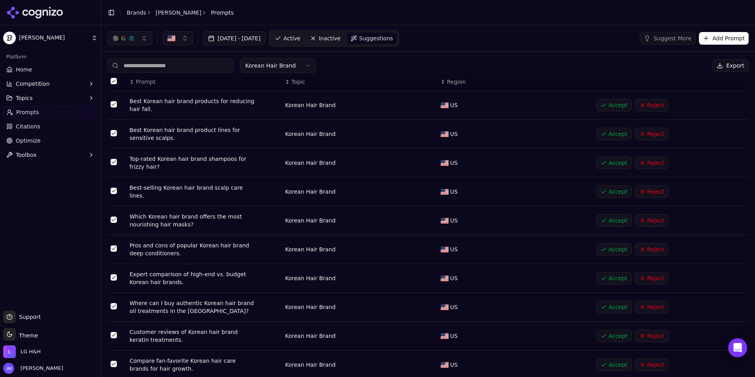
click at [614, 104] on button "Accept" at bounding box center [614, 105] width 36 height 13
click at [612, 135] on button "Accept" at bounding box center [614, 134] width 36 height 13
click at [604, 166] on button "Accept" at bounding box center [614, 162] width 36 height 13
click at [607, 194] on button "Accept" at bounding box center [614, 191] width 36 height 13
click at [605, 218] on button "Accept" at bounding box center [614, 220] width 36 height 13
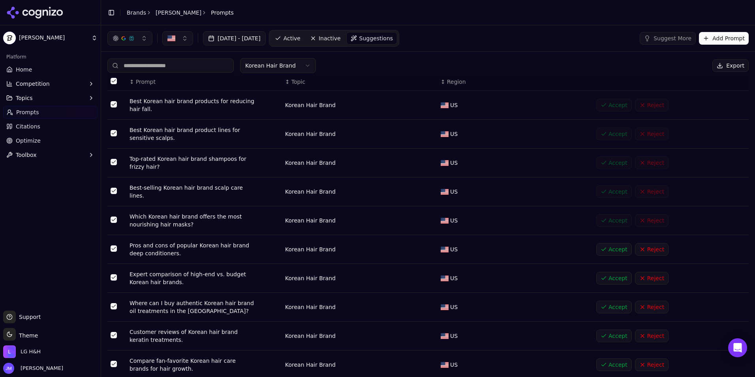
click at [603, 247] on button "Accept" at bounding box center [614, 249] width 36 height 13
click at [600, 279] on button "Accept" at bounding box center [614, 278] width 36 height 13
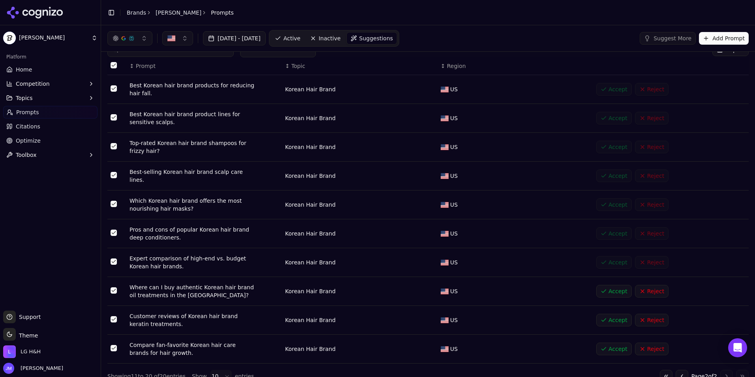
scroll to position [24, 0]
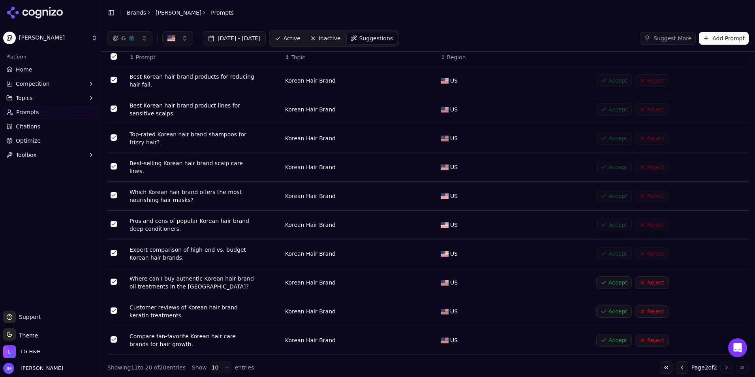
click at [604, 276] on button "Accept" at bounding box center [614, 282] width 36 height 13
click at [599, 305] on button "Accept" at bounding box center [614, 311] width 36 height 13
click at [606, 334] on button "Accept" at bounding box center [614, 340] width 36 height 13
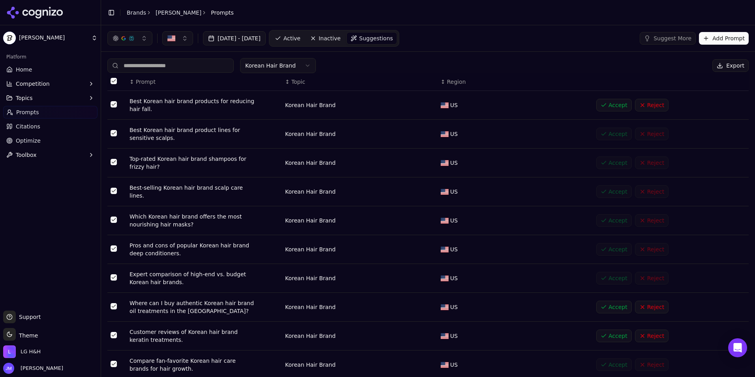
click at [607, 303] on button "Accept" at bounding box center [614, 307] width 36 height 13
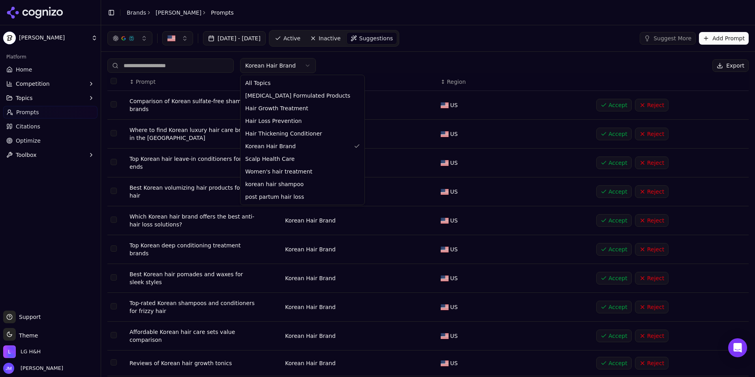
click at [267, 68] on html "[PERSON_NAME] Platform Home Competition Topics Prompts Citations Optimize Toolb…" at bounding box center [377, 188] width 755 height 377
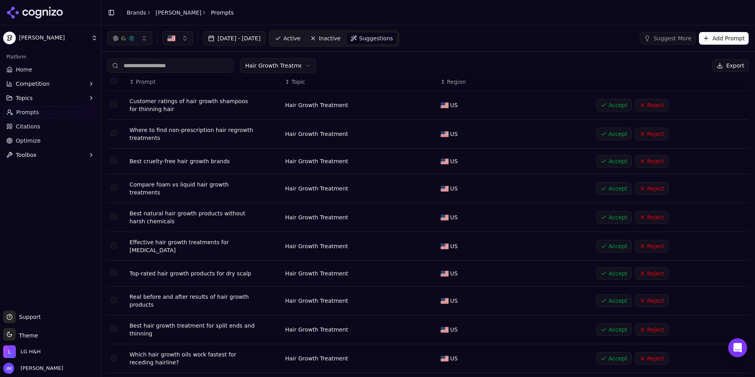
click at [111, 82] on button "Select all rows" at bounding box center [114, 81] width 6 height 6
click at [622, 64] on button "Accept ( 36 )" at bounding box center [633, 65] width 50 height 13
click at [265, 64] on html "[PERSON_NAME] Platform Home Competition Topics Prompts Citations Optimize Toolb…" at bounding box center [377, 188] width 755 height 377
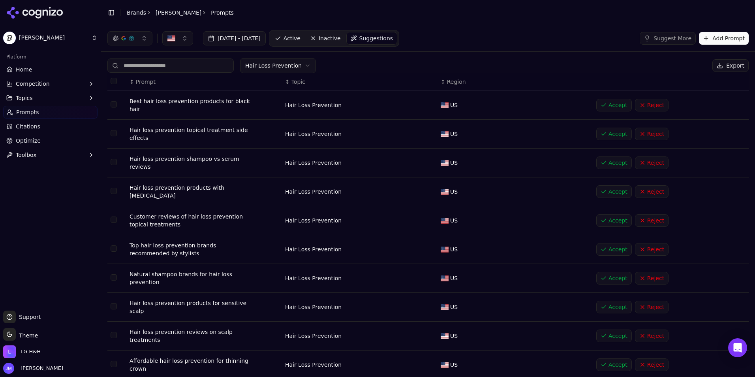
click at [112, 81] on button "Select all rows" at bounding box center [114, 81] width 6 height 6
click at [633, 67] on button "Accept ( 35 )" at bounding box center [633, 65] width 50 height 13
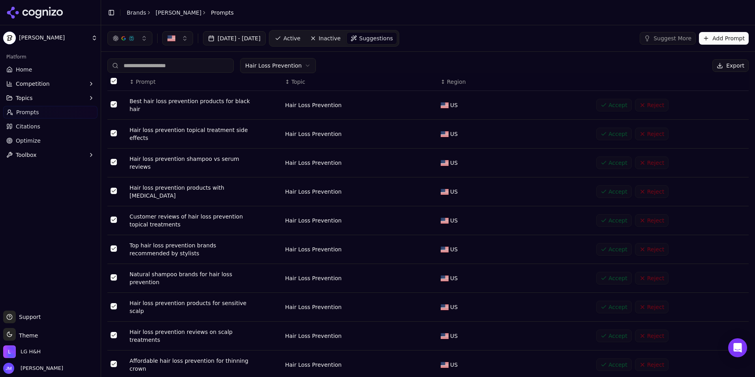
click at [275, 68] on html "[PERSON_NAME] Platform Home Competition Topics Prompts Citations Optimize Toolb…" at bounding box center [377, 188] width 755 height 377
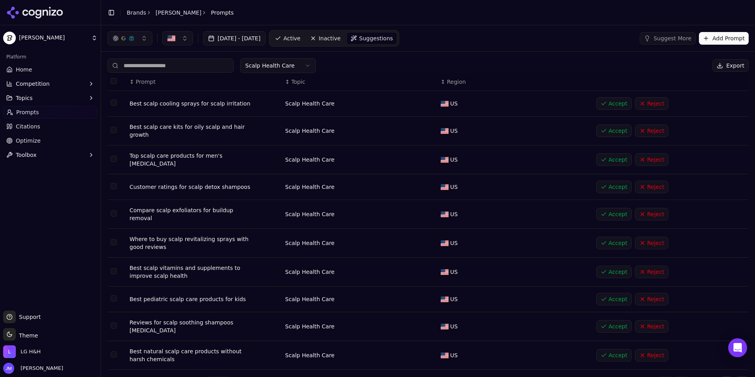
click at [113, 81] on button "Select all rows" at bounding box center [114, 81] width 6 height 6
click at [625, 67] on button "Accept ( 39 )" at bounding box center [633, 65] width 50 height 13
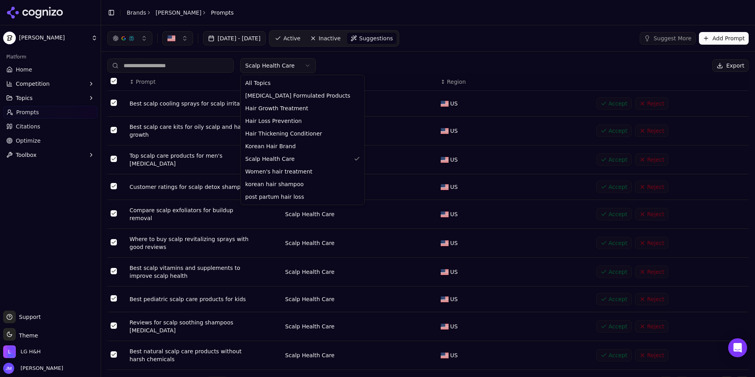
click at [269, 66] on html "[PERSON_NAME] Platform Home Competition Topics Prompts Citations Optimize Toolb…" at bounding box center [377, 188] width 755 height 377
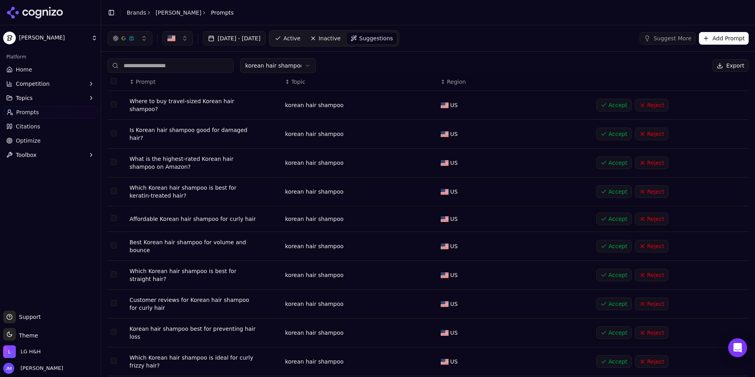
scroll to position [12, 0]
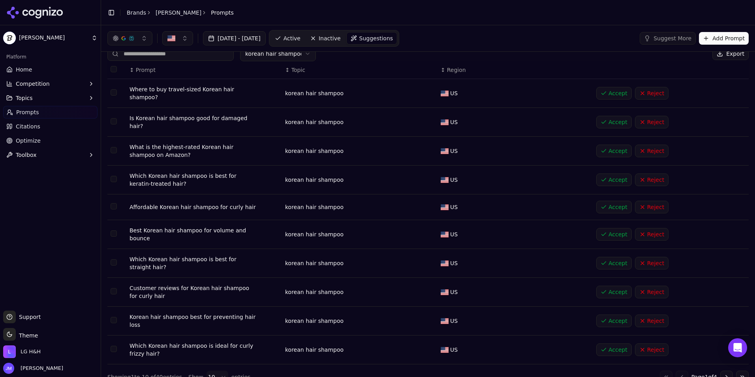
click at [117, 71] on button "Select all rows" at bounding box center [114, 69] width 6 height 6
click at [642, 56] on button "Accept ( 40 )" at bounding box center [633, 53] width 50 height 13
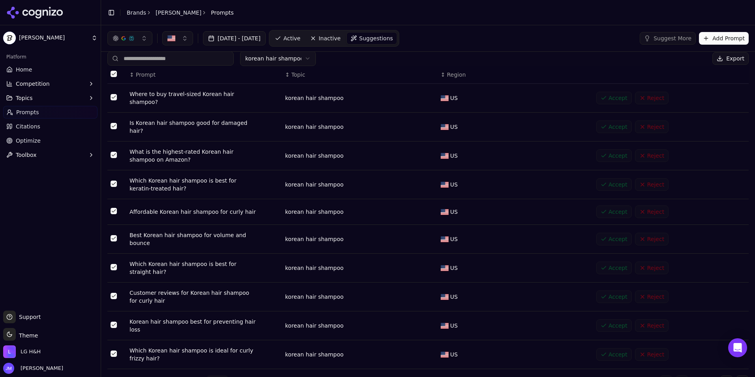
scroll to position [0, 0]
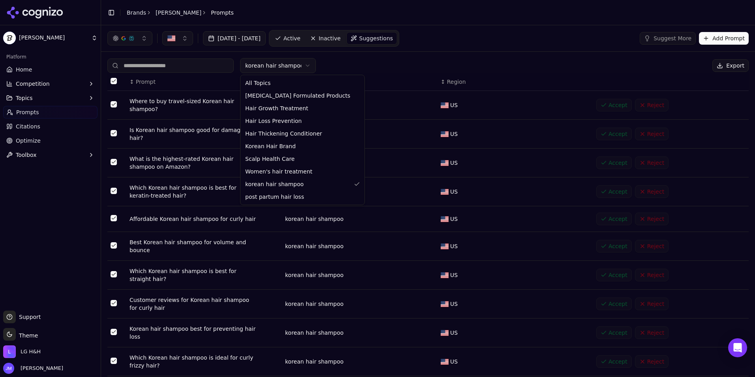
click at [264, 67] on html "[PERSON_NAME] Platform Home Competition Topics Prompts Citations Optimize Toolb…" at bounding box center [377, 188] width 755 height 377
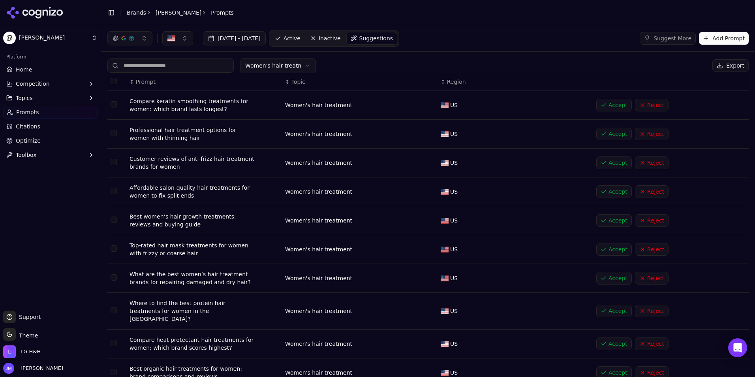
click at [112, 80] on button "Select all rows" at bounding box center [114, 81] width 6 height 6
click at [643, 65] on button "Accept ( 19 )" at bounding box center [633, 65] width 50 height 13
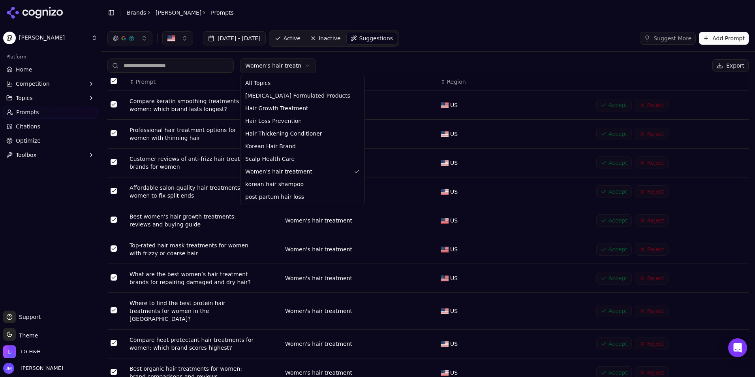
click at [298, 62] on html "[PERSON_NAME] Platform Home Competition Topics Prompts Citations Optimize Toolb…" at bounding box center [377, 188] width 755 height 377
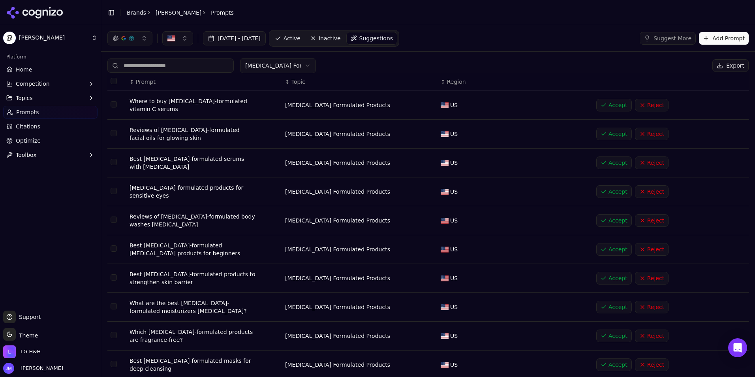
click at [259, 66] on html "[PERSON_NAME] Platform Home Competition Topics Prompts Citations Optimize Toolb…" at bounding box center [377, 188] width 755 height 377
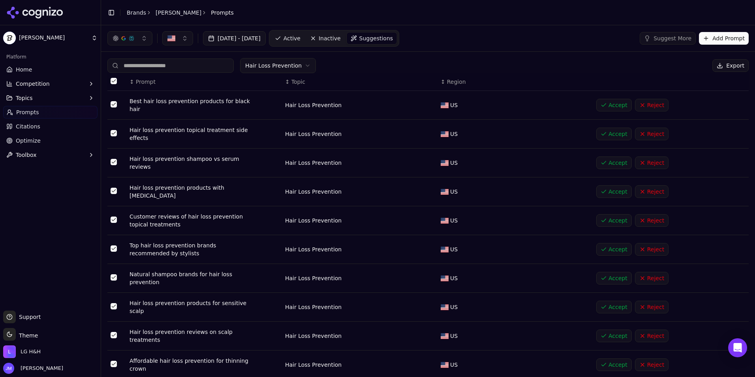
click at [112, 81] on button "Select all rows" at bounding box center [114, 81] width 6 height 6
click at [115, 78] on button "Select all rows" at bounding box center [114, 81] width 6 height 6
click at [632, 67] on button "Accept ( 35 )" at bounding box center [633, 65] width 50 height 13
click at [279, 64] on html "[PERSON_NAME] Platform Home Competition Topics Prompts Citations Optimize Toolb…" at bounding box center [377, 188] width 755 height 377
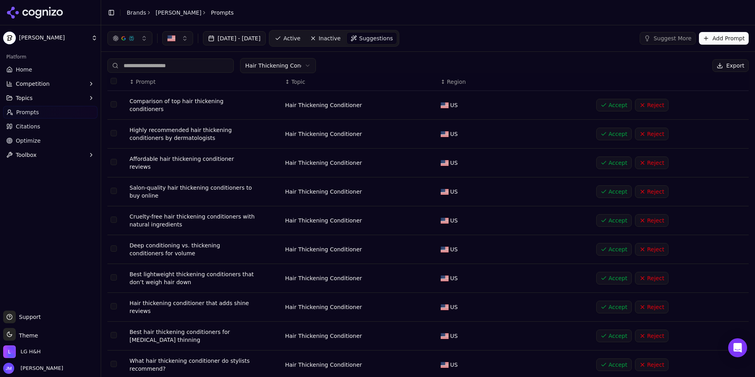
click at [111, 81] on button "Select all rows" at bounding box center [114, 81] width 6 height 6
click at [623, 65] on button "Accept ( 39 )" at bounding box center [633, 65] width 50 height 13
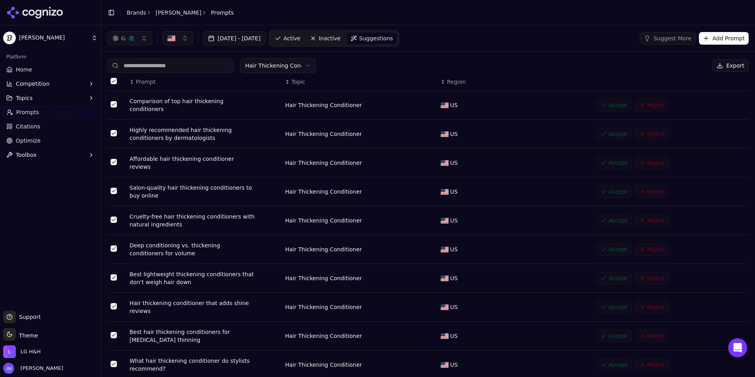
click at [42, 73] on link "Home" at bounding box center [50, 69] width 94 height 13
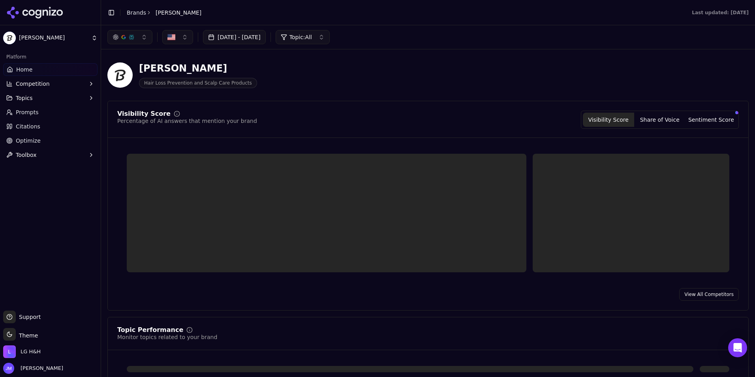
click at [46, 108] on link "Prompts" at bounding box center [50, 112] width 94 height 13
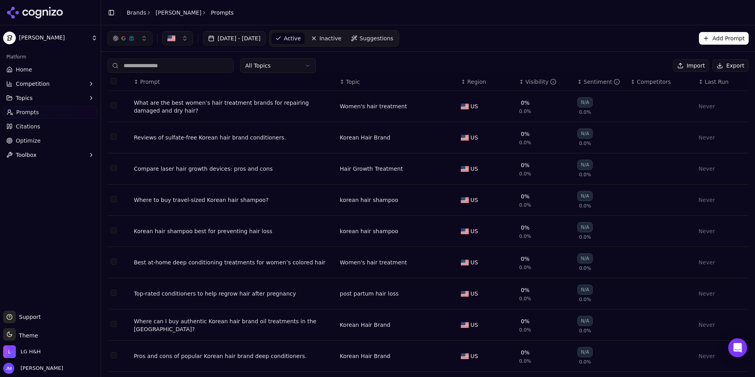
click at [113, 81] on button "Select all rows" at bounding box center [114, 81] width 6 height 6
click at [116, 80] on button "Select all rows" at bounding box center [114, 81] width 6 height 6
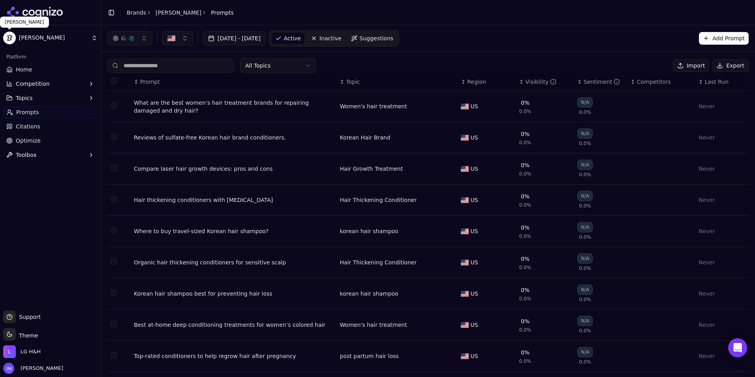
click at [12, 39] on html "[PERSON_NAME] Platform Home Competition Topics Prompts Citations Optimize Toolb…" at bounding box center [377, 188] width 755 height 377
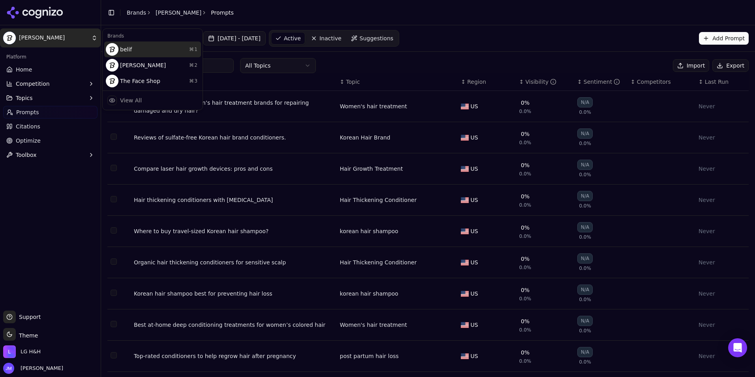
click at [147, 47] on div "belif ⌘ 1" at bounding box center [152, 49] width 97 height 16
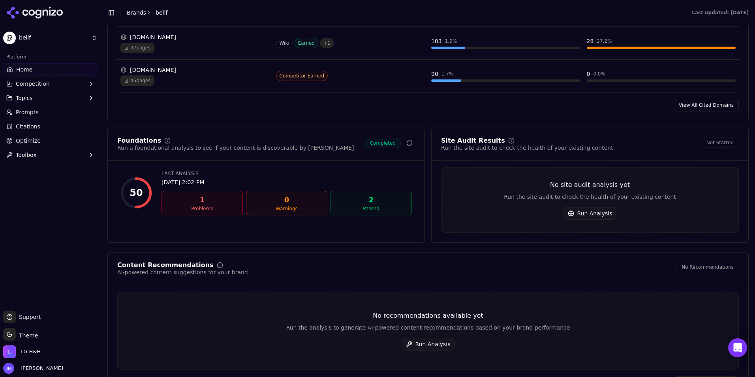
scroll to position [987, 0]
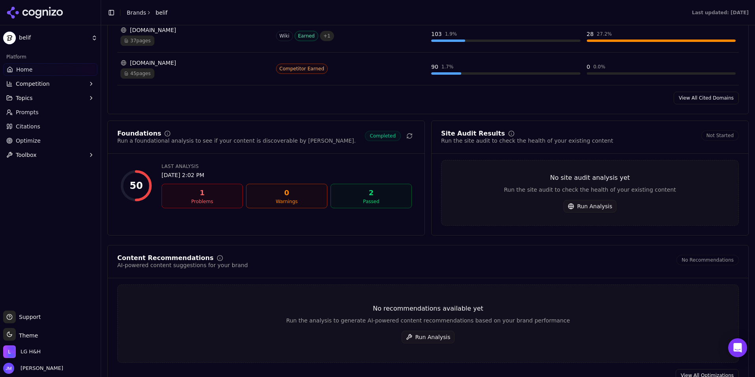
click at [139, 188] on div "50" at bounding box center [136, 185] width 13 height 13
click at [182, 172] on div "[DATE] 2:02 PM" at bounding box center [287, 175] width 250 height 8
click at [209, 192] on div "1" at bounding box center [202, 192] width 74 height 11
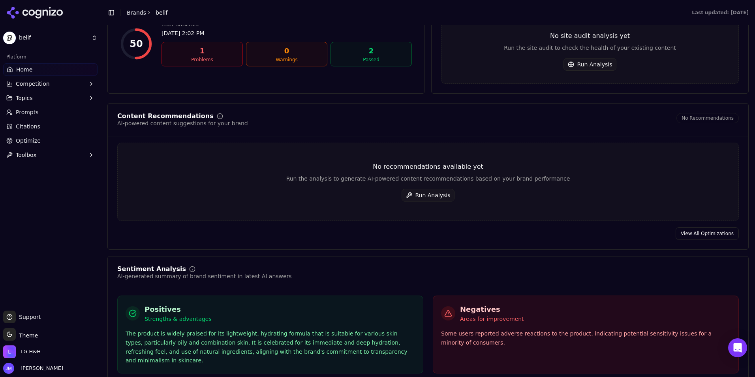
scroll to position [1145, 0]
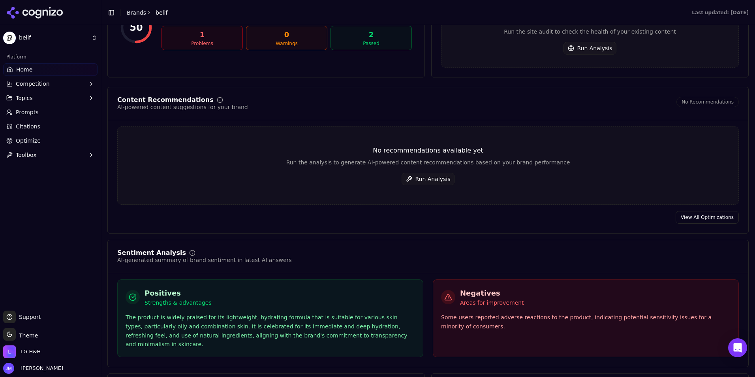
click at [436, 180] on button "Run Analysis" at bounding box center [428, 179] width 53 height 13
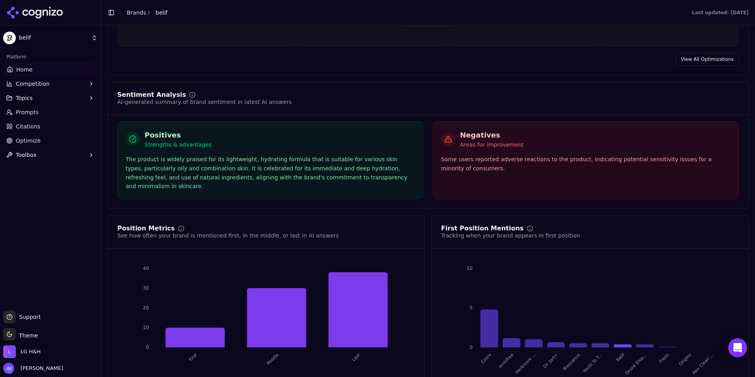
scroll to position [1345, 0]
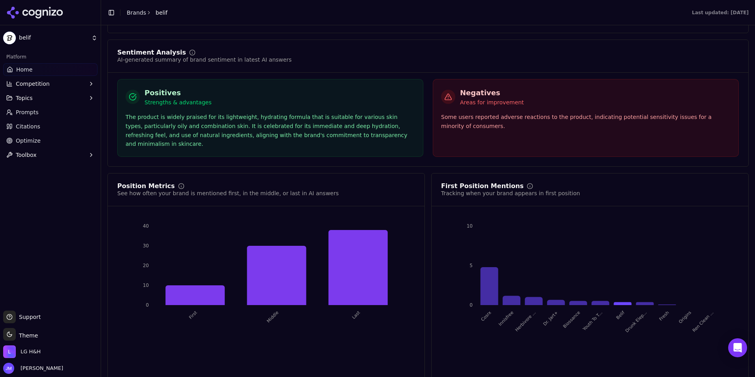
click at [64, 140] on link "Optimize" at bounding box center [50, 140] width 94 height 13
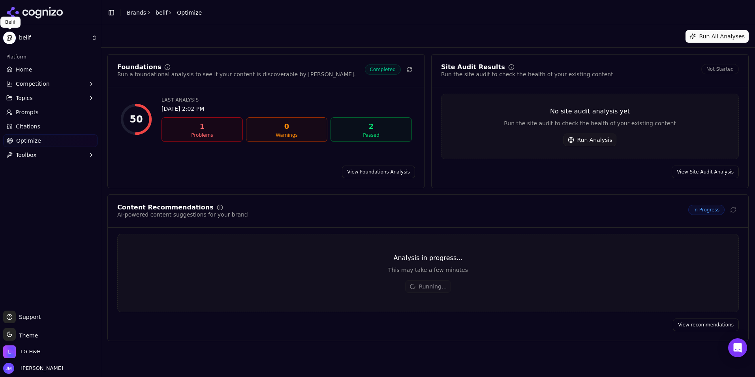
click at [6, 43] on html "belif Platform Home Competition Topics Prompts Citations Optimize Toolbox Suppo…" at bounding box center [377, 188] width 755 height 377
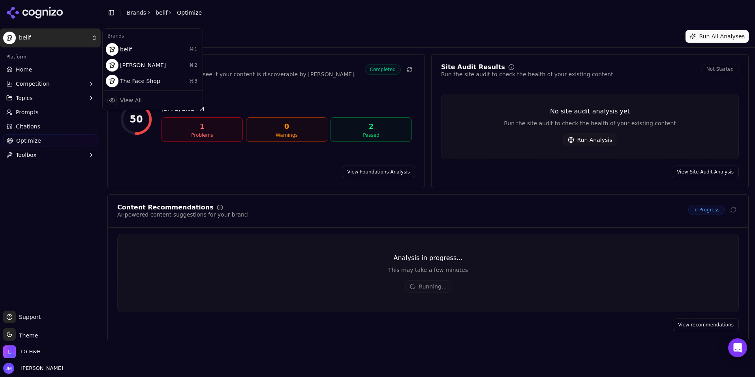
click at [725, 29] on html "belif Platform Home Competition Topics Prompts Citations Optimize Toolbox Suppo…" at bounding box center [377, 188] width 755 height 377
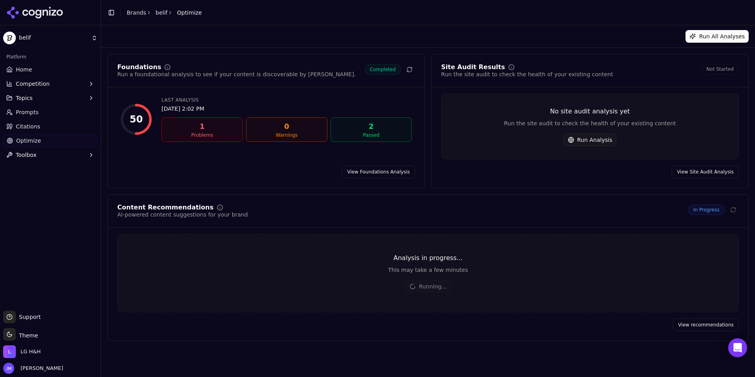
click at [725, 37] on button "Run All Analyses" at bounding box center [717, 36] width 63 height 13
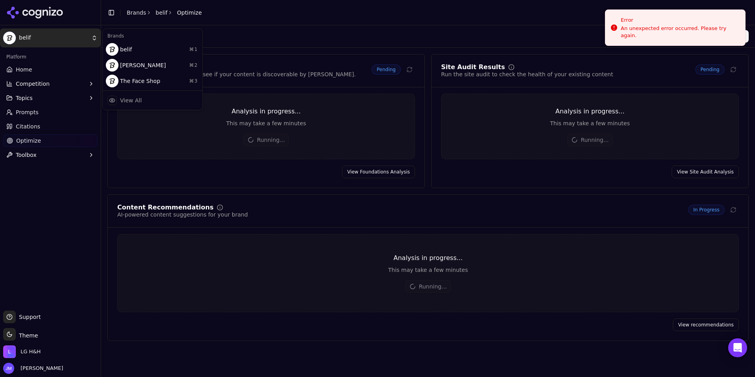
click at [88, 39] on html "belif Platform Home Competition Topics Prompts Citations Optimize Toolbox Suppo…" at bounding box center [377, 188] width 755 height 377
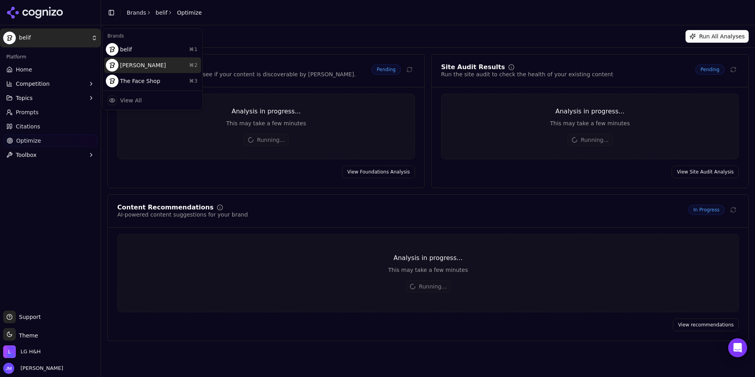
click at [133, 66] on div "[PERSON_NAME] ⌘ 2" at bounding box center [152, 65] width 97 height 16
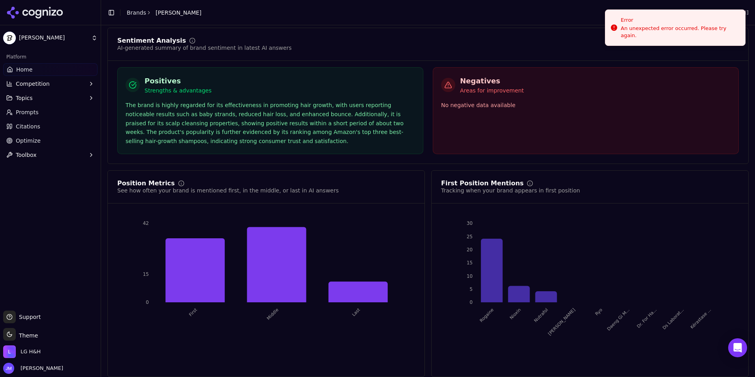
scroll to position [1401, 0]
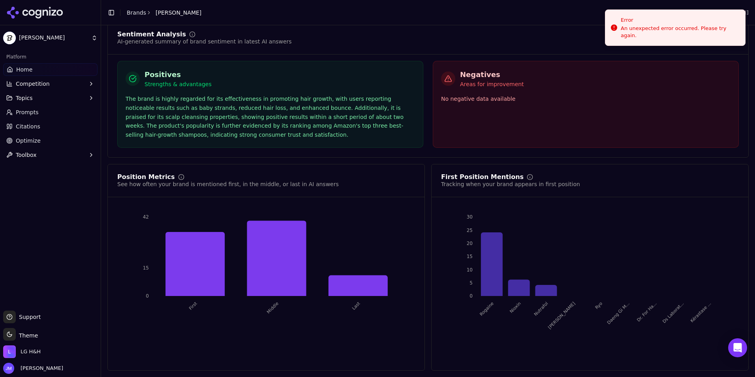
click at [25, 141] on span "Optimize" at bounding box center [28, 141] width 25 height 8
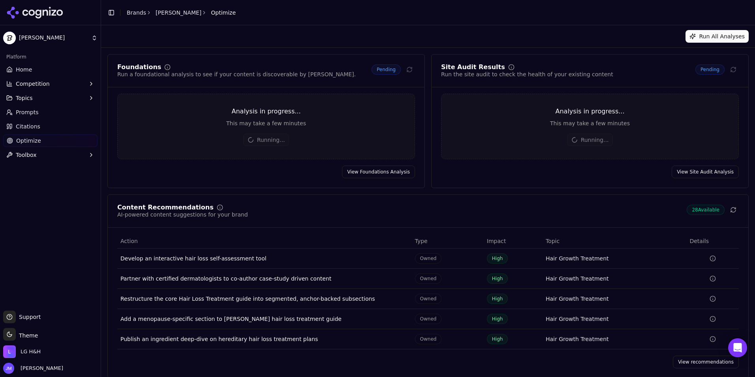
scroll to position [8, 0]
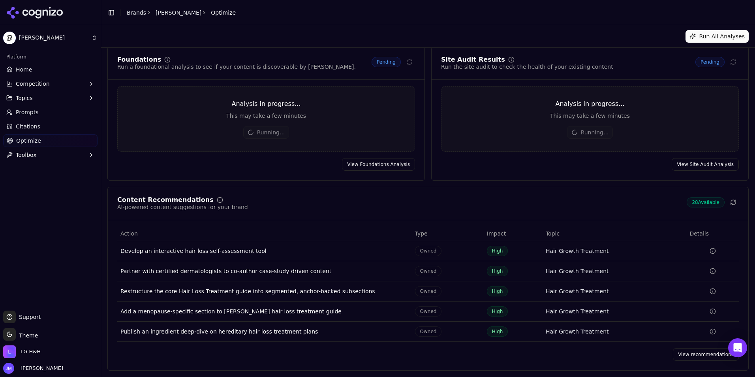
click at [710, 250] on icon "Data table" at bounding box center [713, 251] width 6 height 6
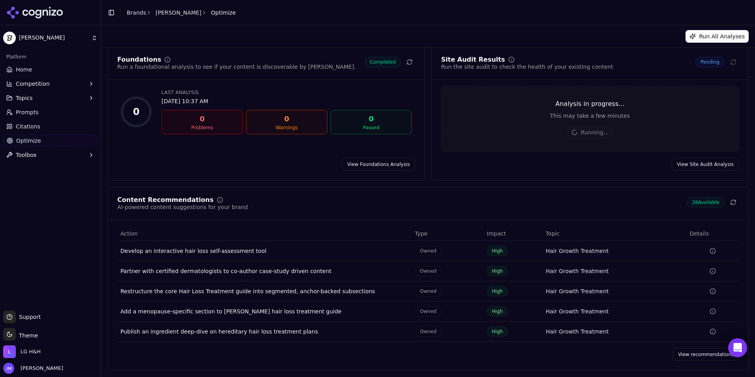
scroll to position [0, 0]
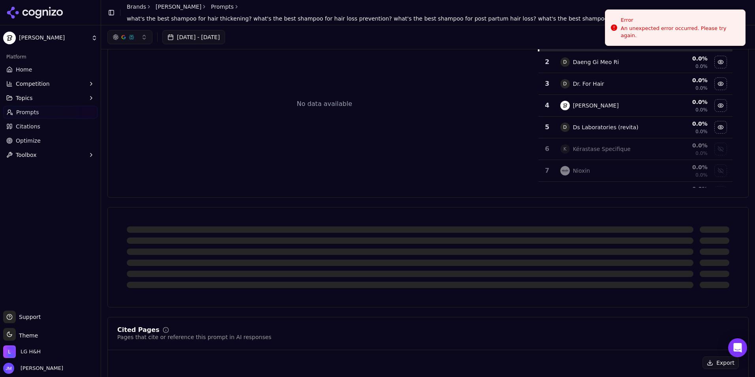
scroll to position [163, 0]
